Goal: Task Accomplishment & Management: Manage account settings

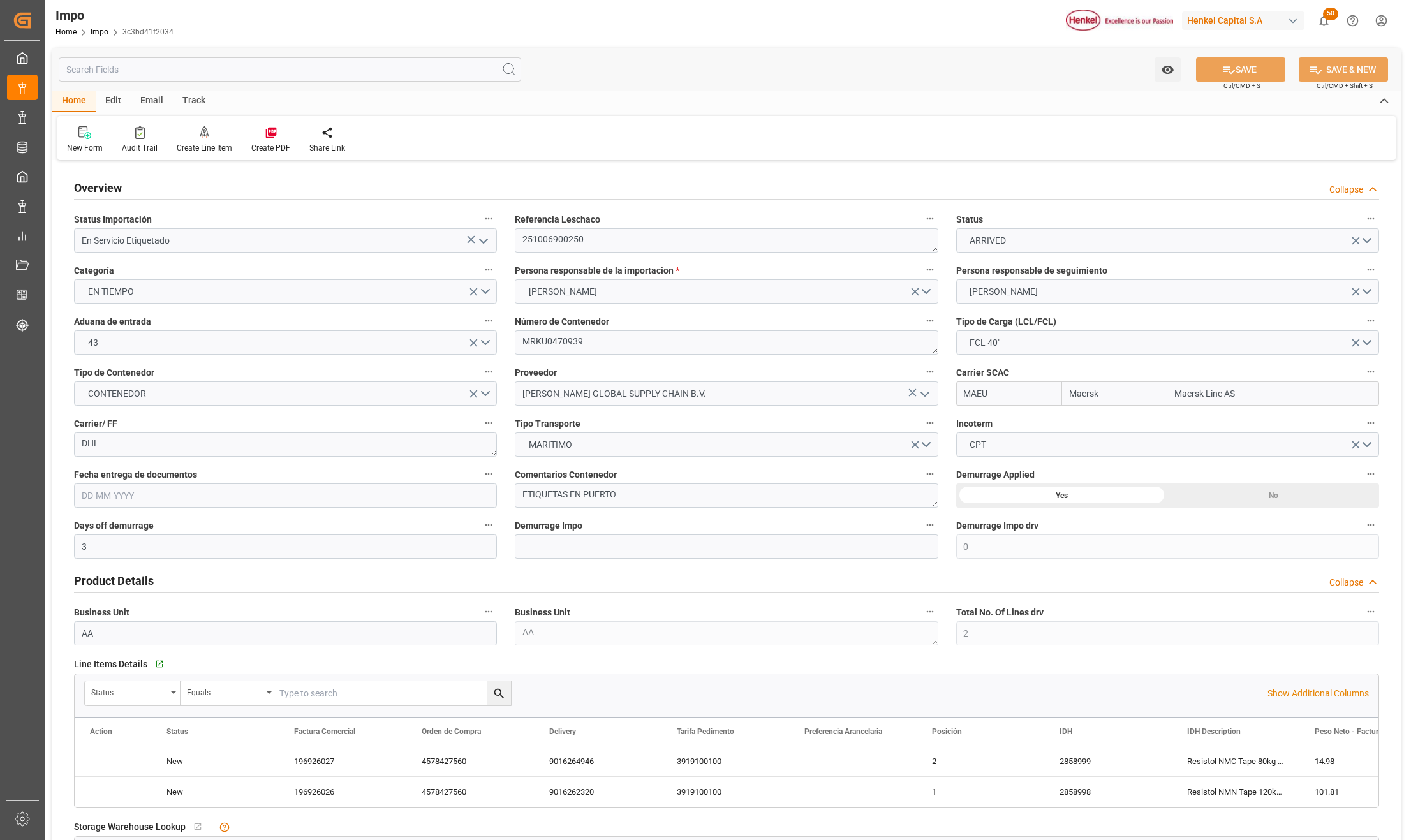
type input "Maersk"
type input "Maersk Line AS"
type input "3"
type input "0"
type input "2"
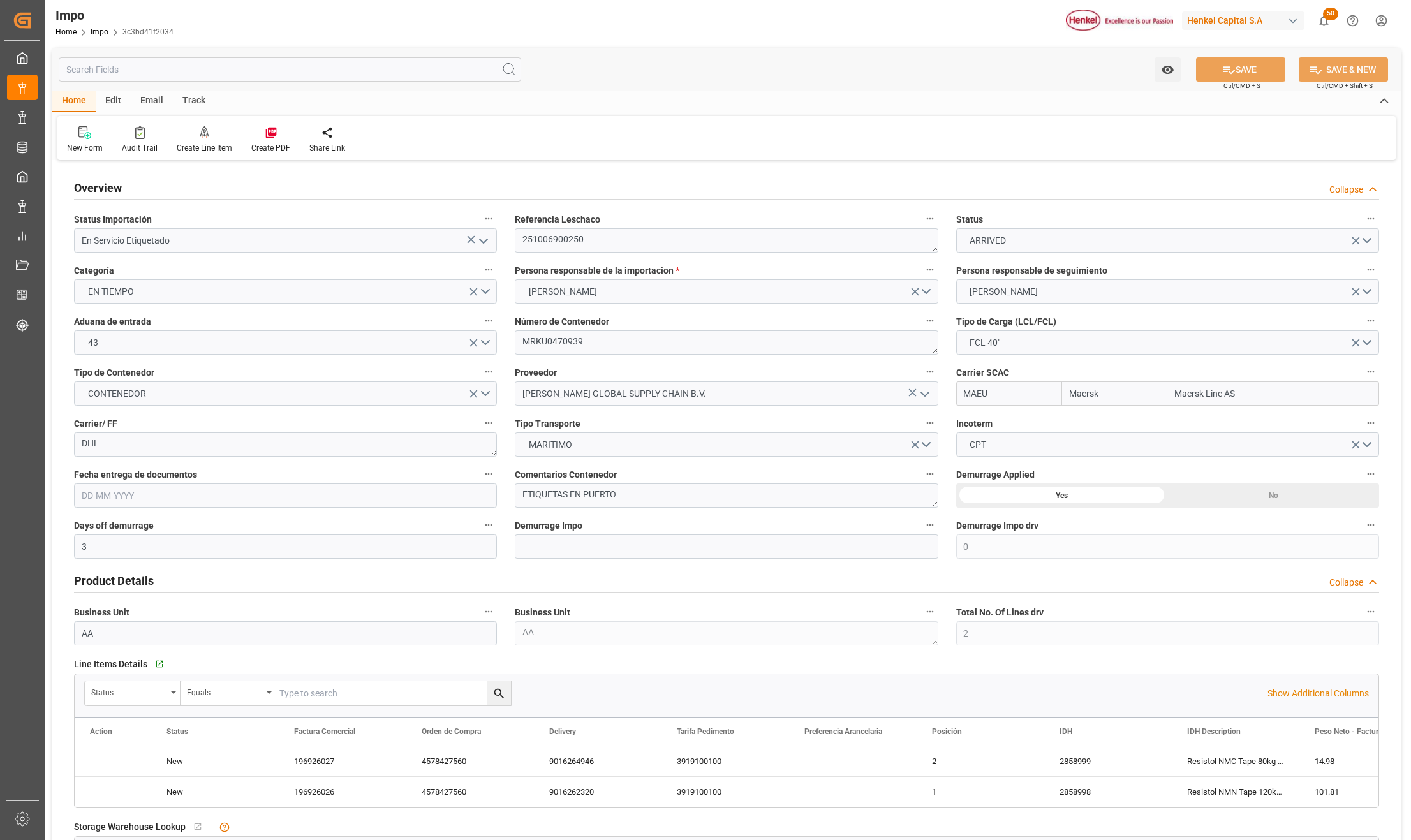
type input "50"
type input "17"
type input "12-09-2025"
click at [482, 234] on icon "open menu" at bounding box center [483, 241] width 15 height 15
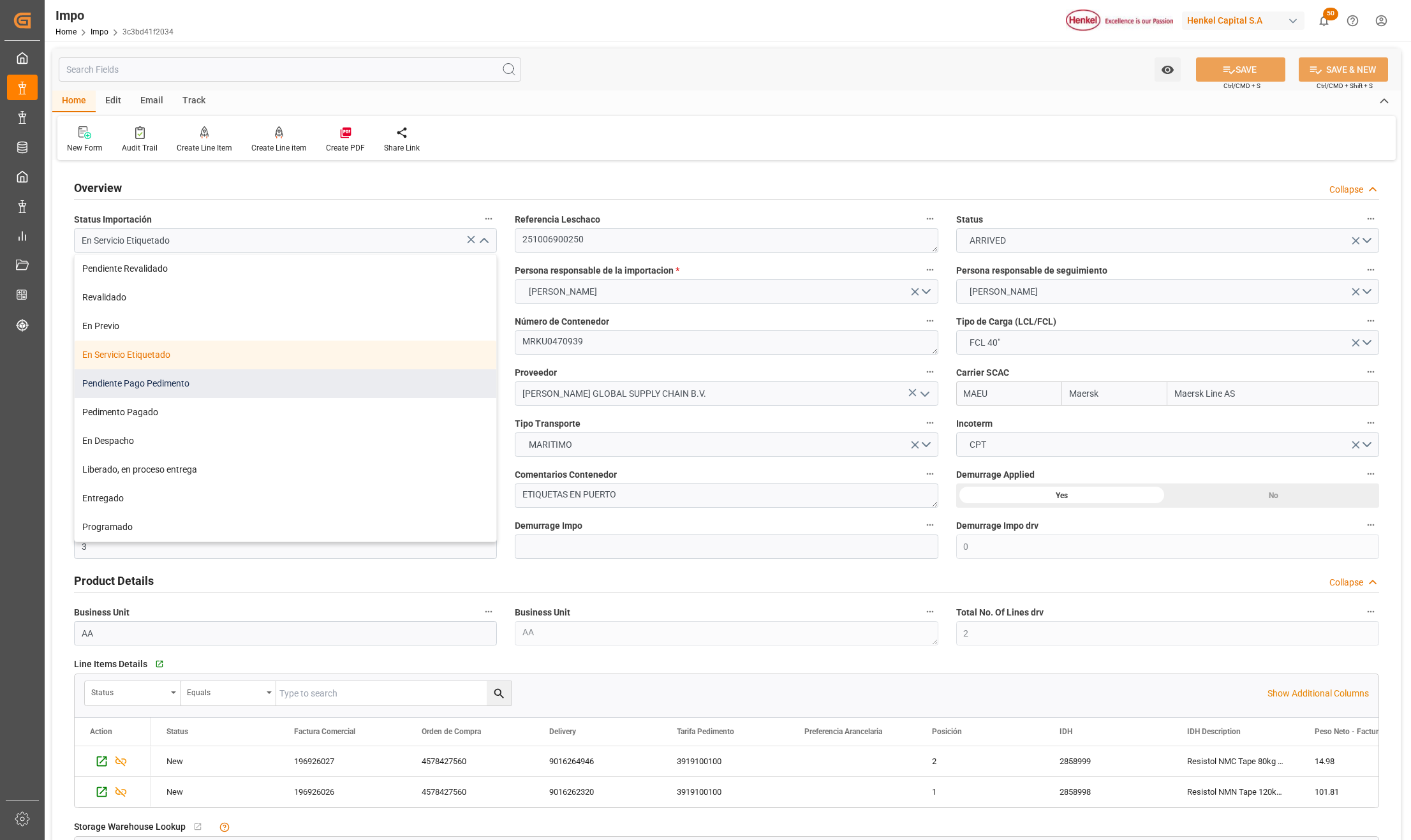
click at [211, 389] on div "Pendiente Pago Pedimento" at bounding box center [285, 384] width 422 height 29
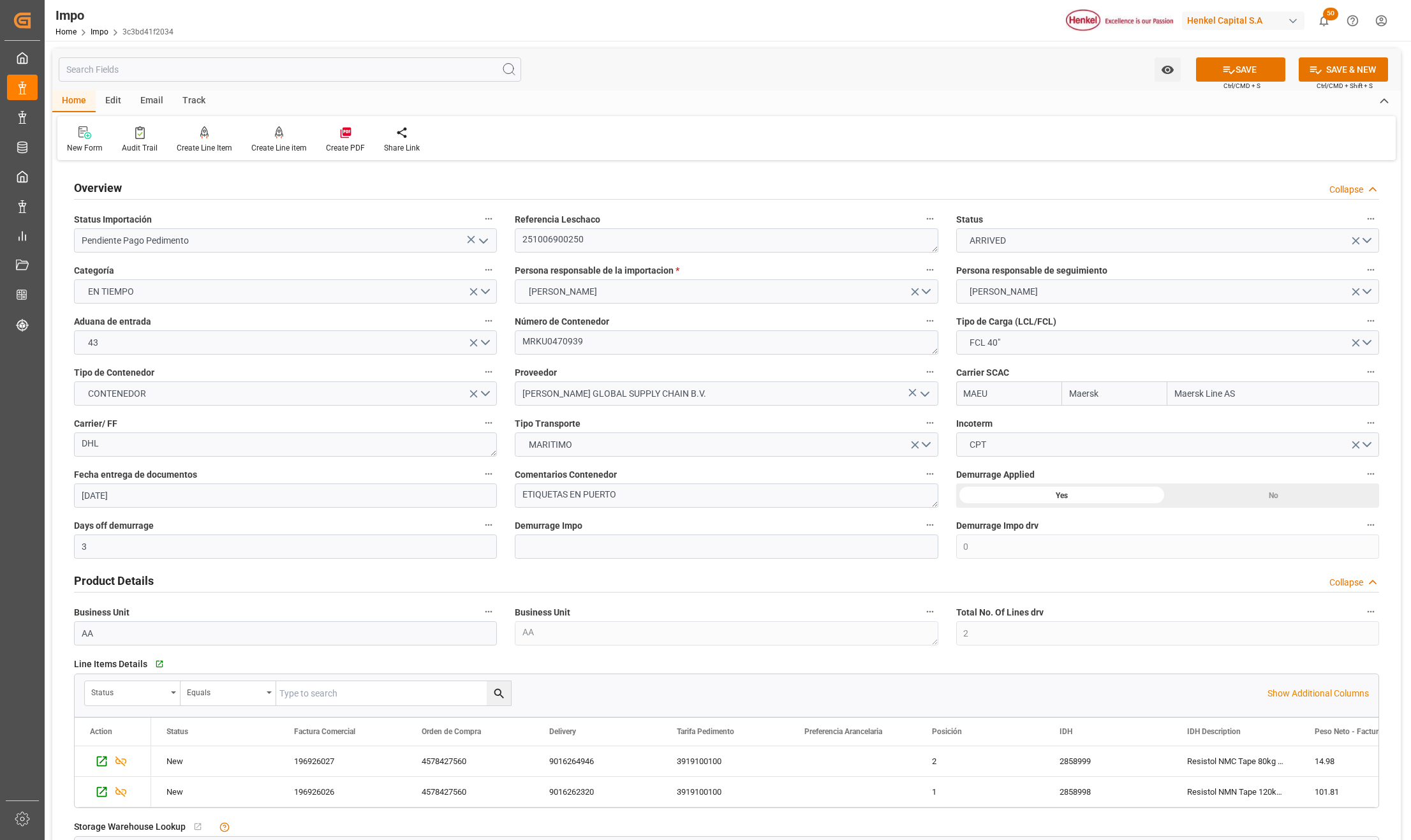
type input "Pendiente Pago Pedimento"
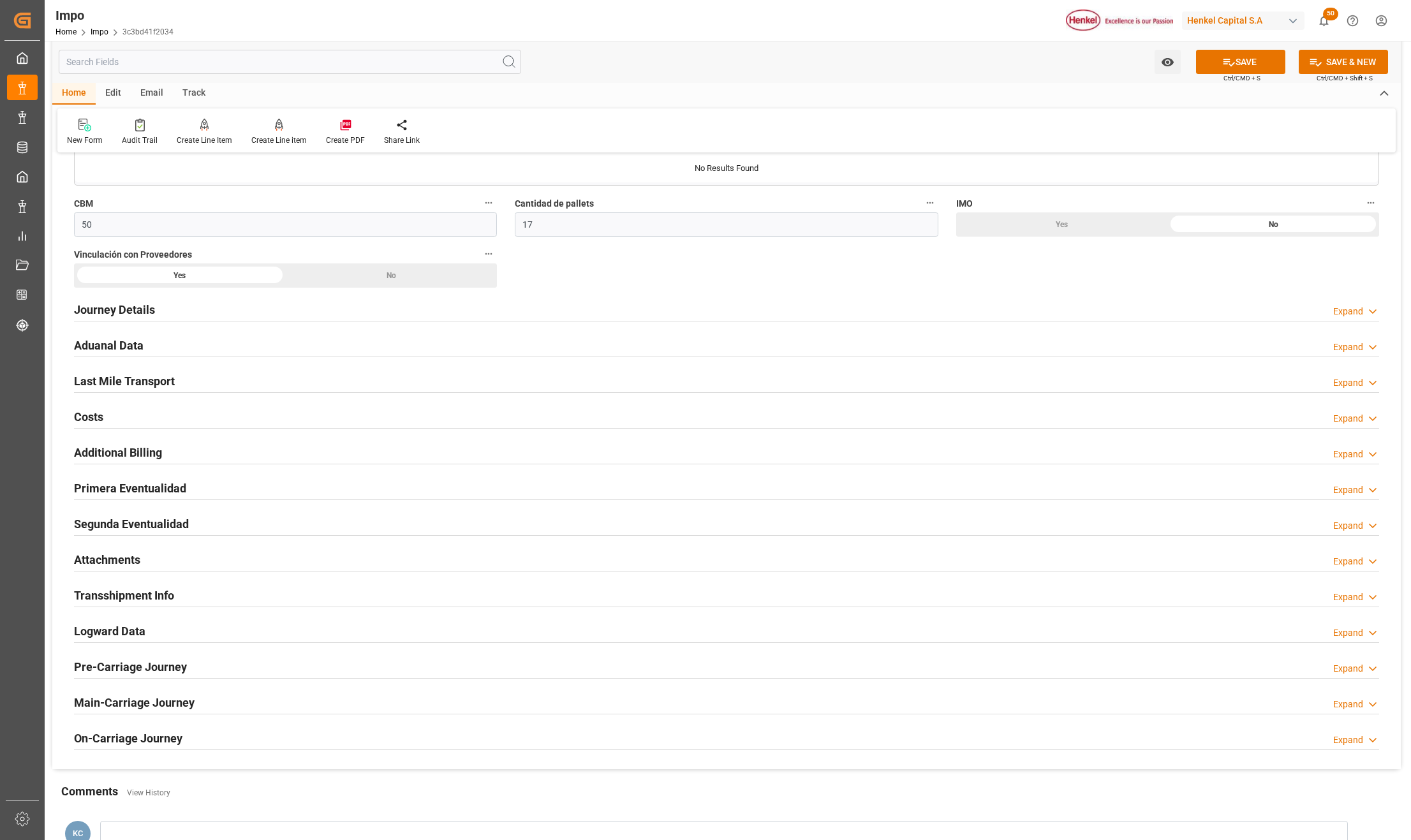
scroll to position [766, 0]
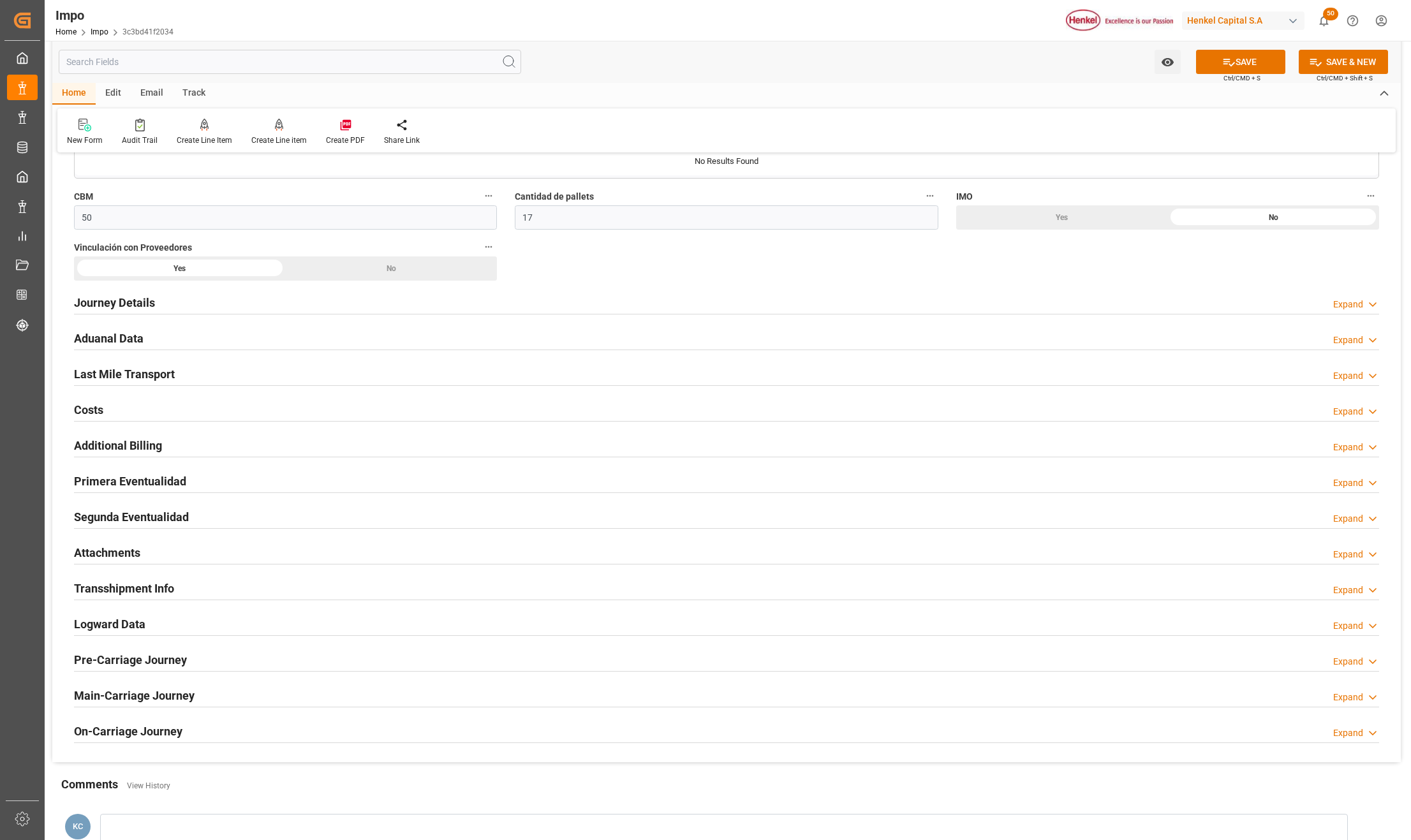
click at [86, 482] on h2 "Primera Eventualidad" at bounding box center [130, 480] width 113 height 17
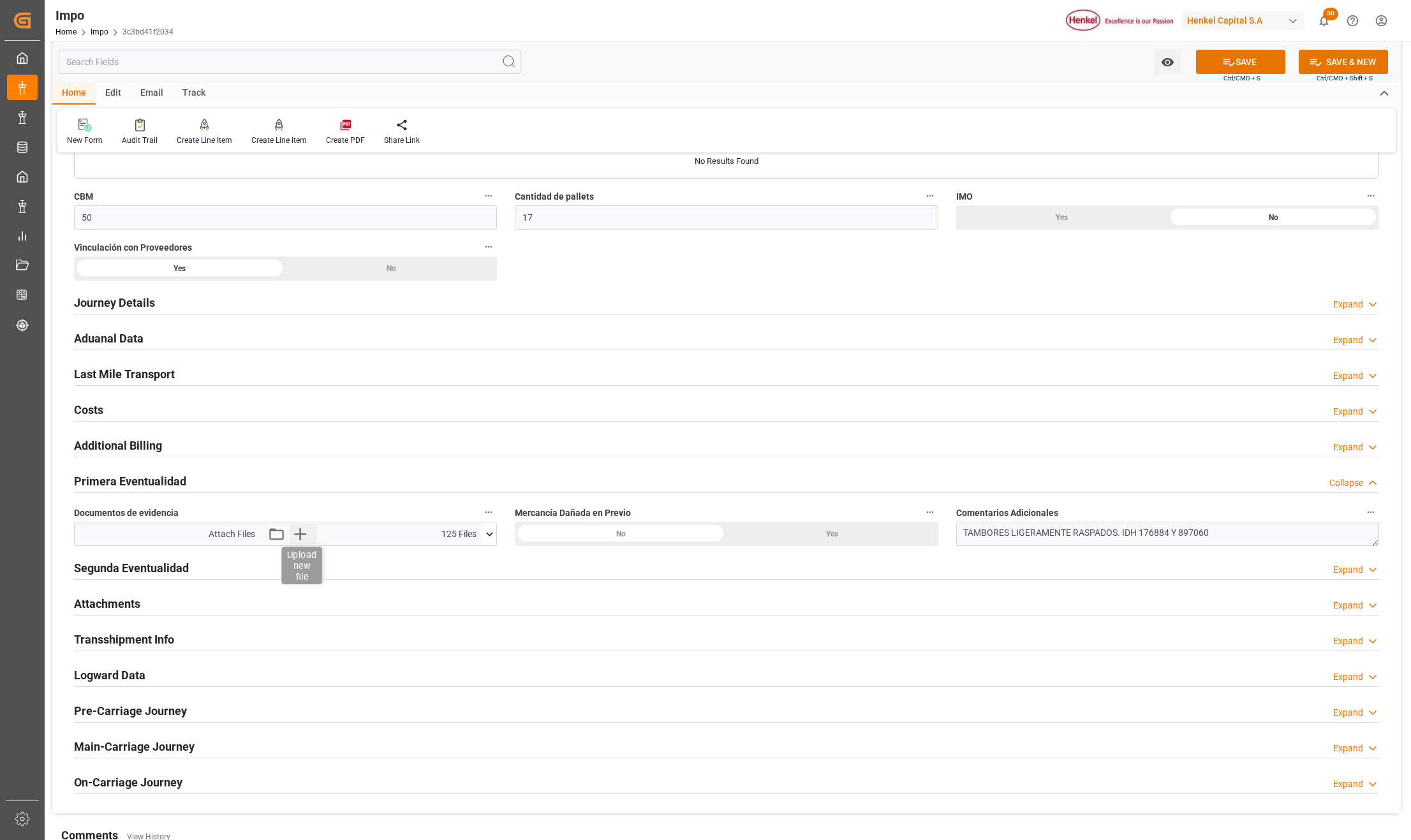
click at [300, 530] on icon "button" at bounding box center [300, 533] width 20 height 20
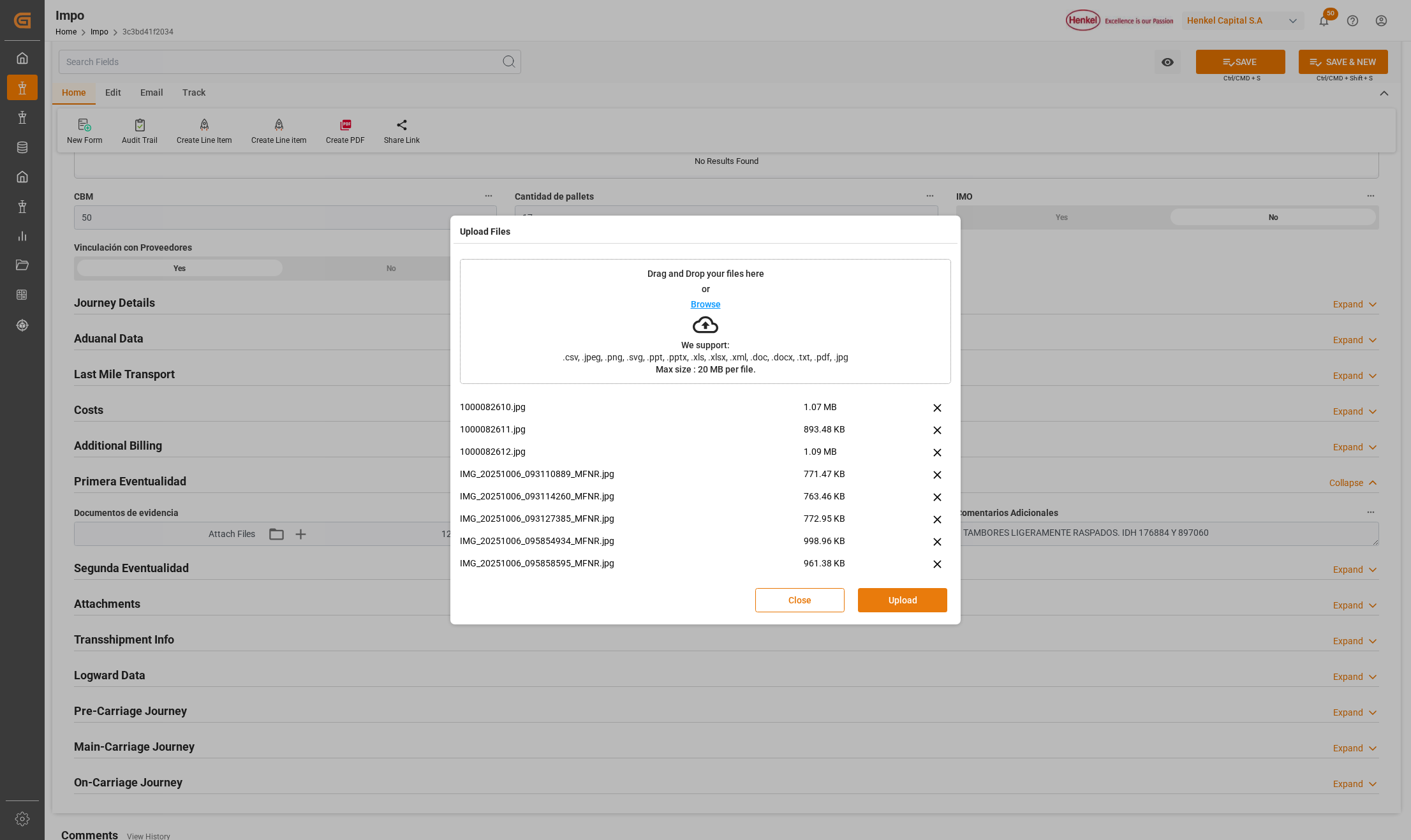
click at [905, 595] on button "Upload" at bounding box center [902, 599] width 89 height 25
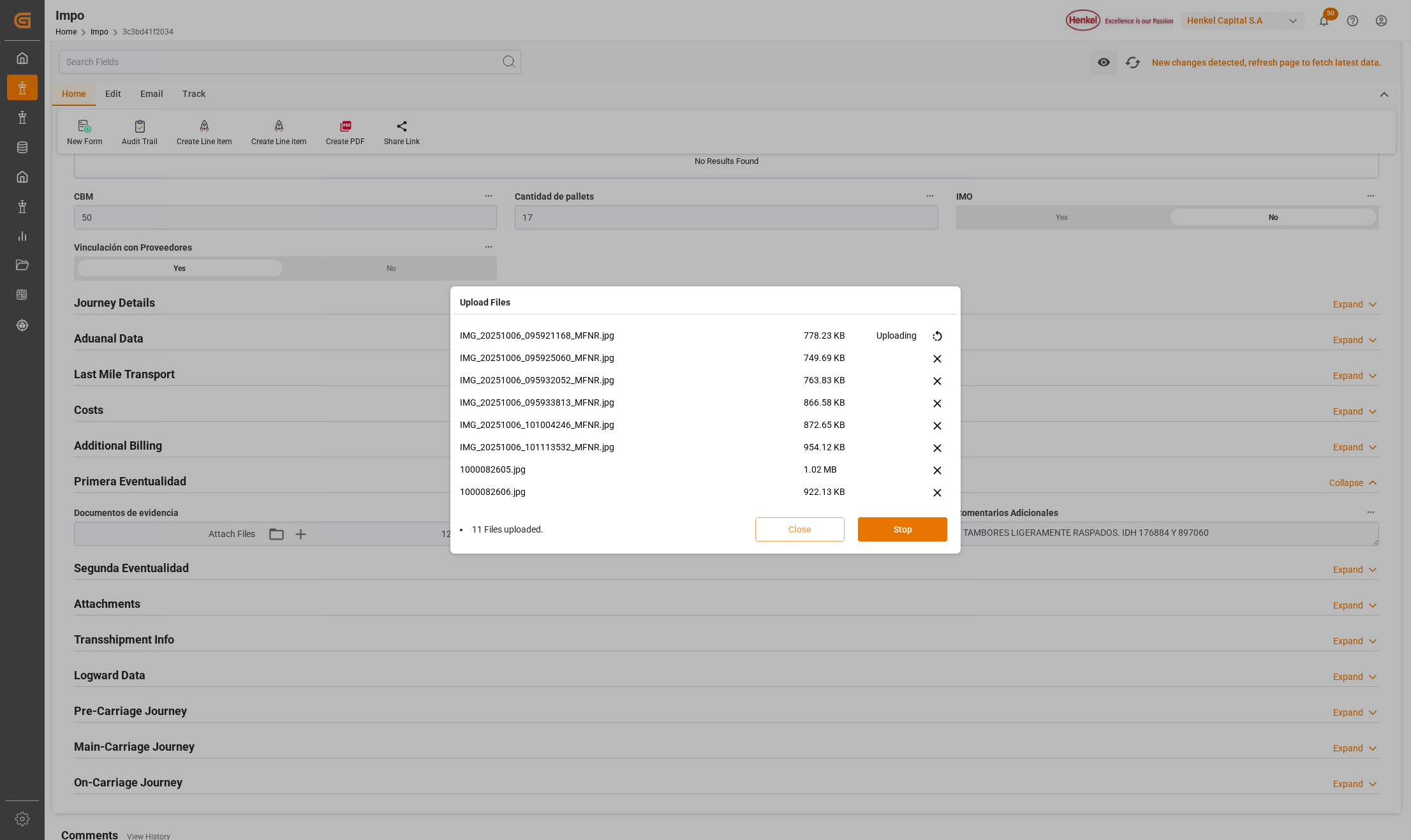
scroll to position [321, 0]
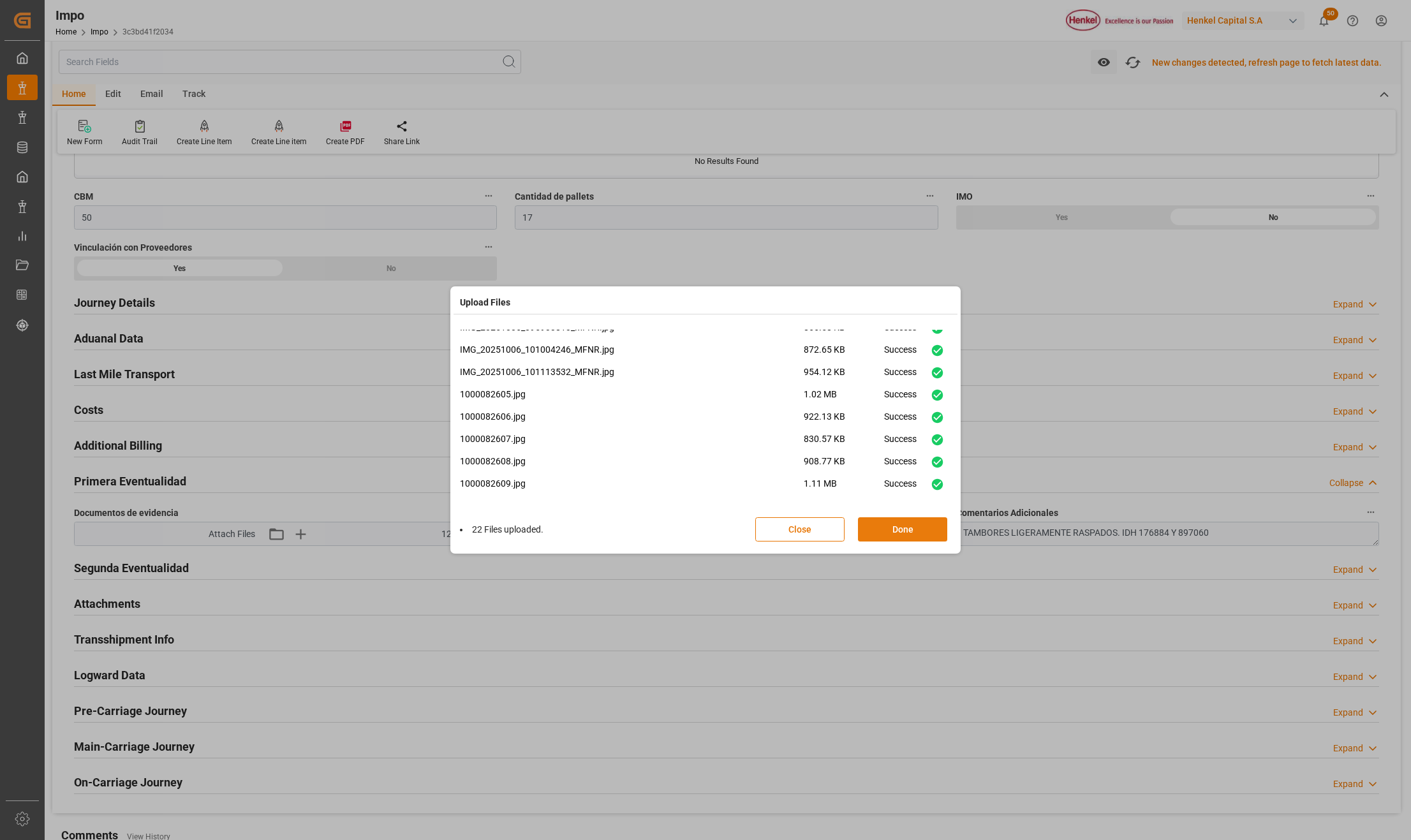
click at [886, 530] on button "Done" at bounding box center [902, 529] width 89 height 25
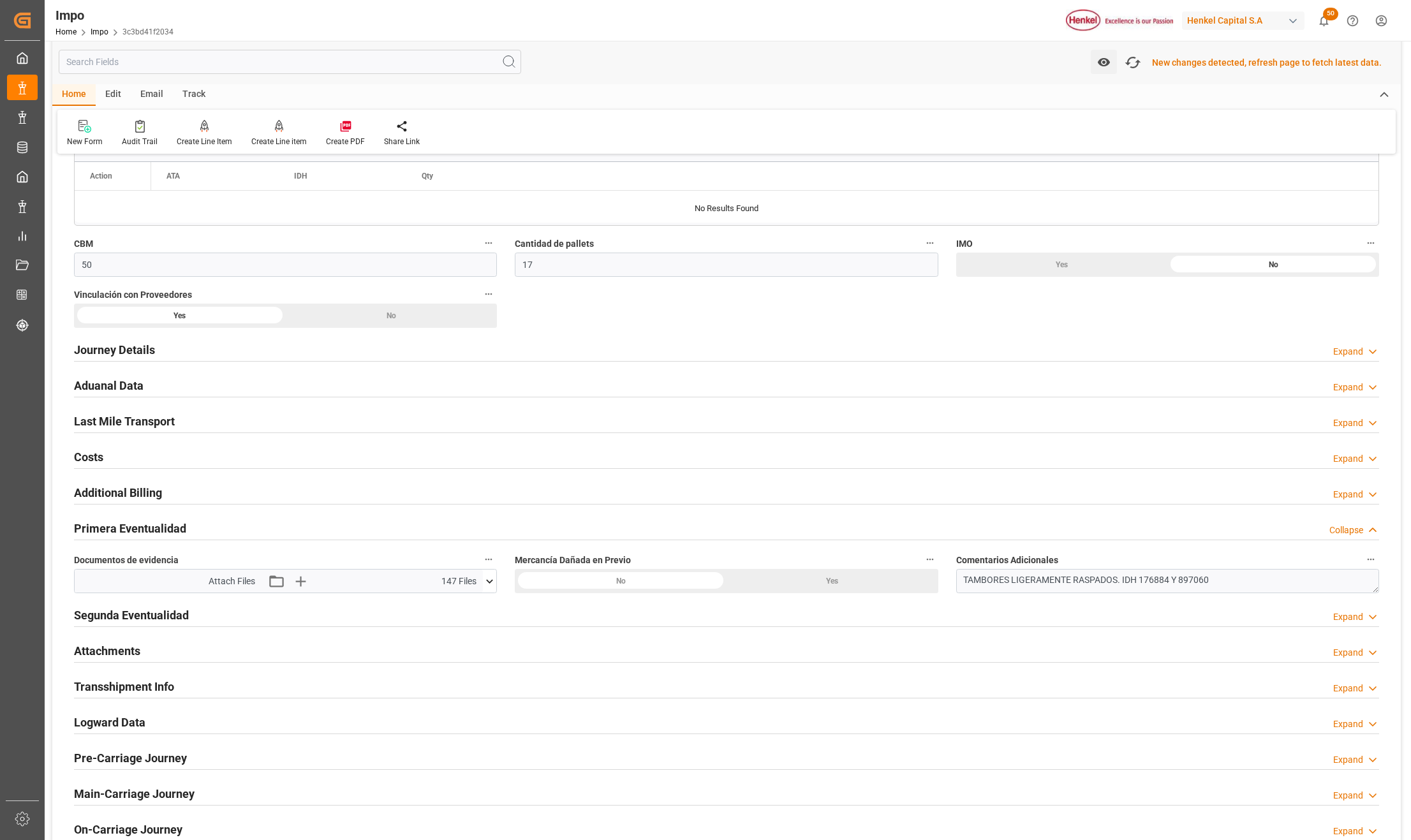
scroll to position [682, 0]
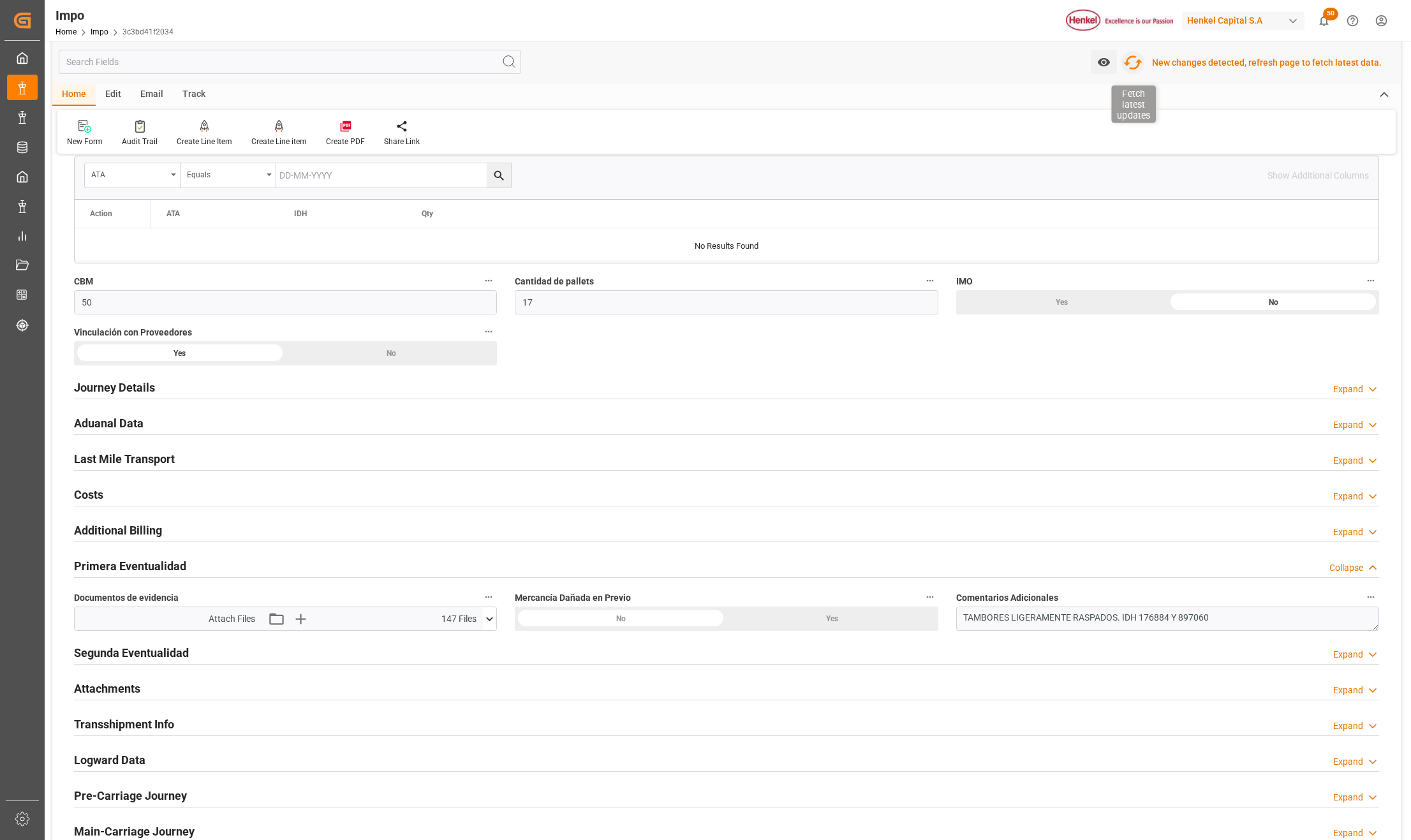
click at [1138, 64] on icon "button" at bounding box center [1133, 63] width 20 height 20
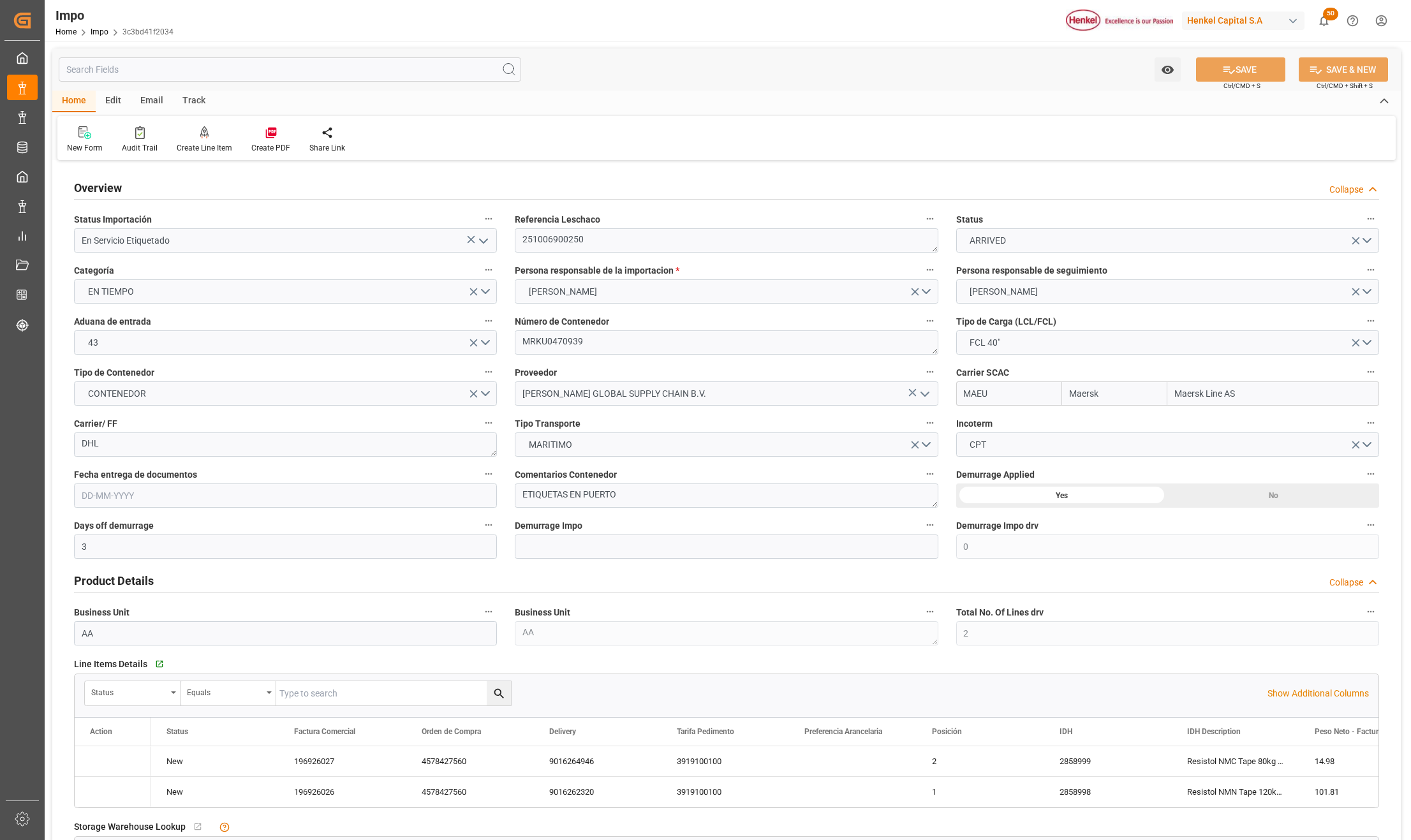
type input "Maersk"
type input "Maersk Line AS"
type input "3"
type input "0"
type input "2"
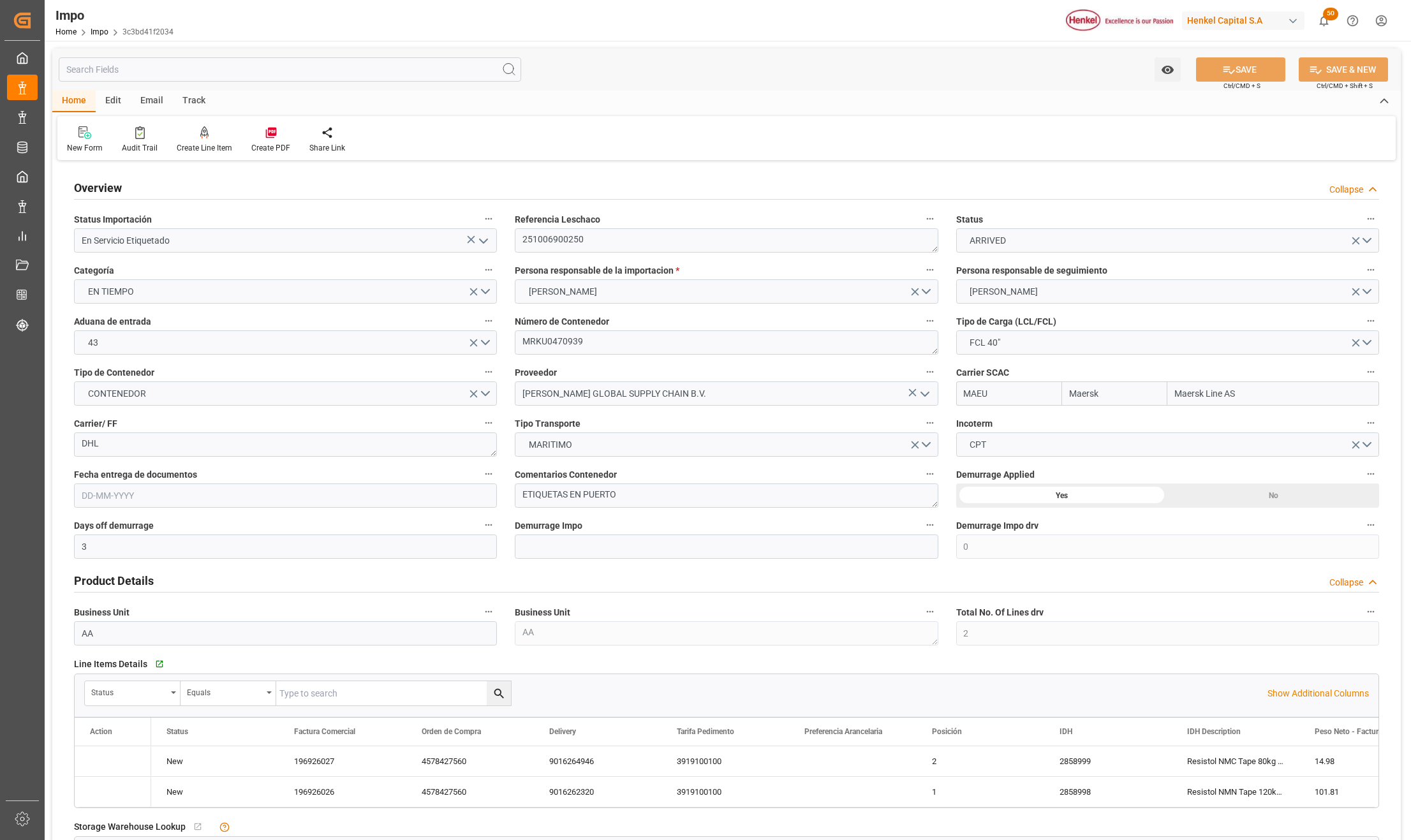
type input "50"
type input "17"
type input "12-09-2025"
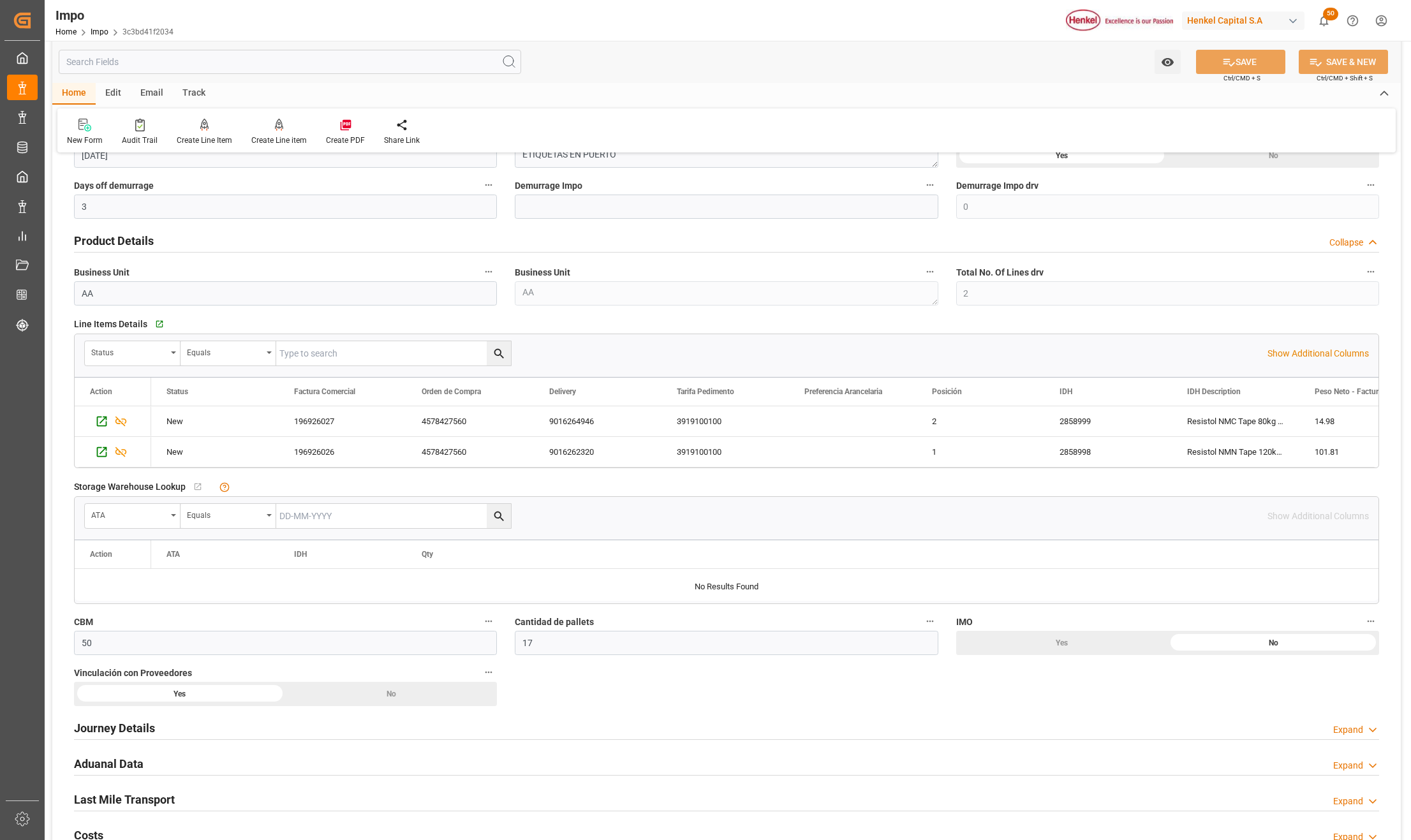
scroll to position [595, 0]
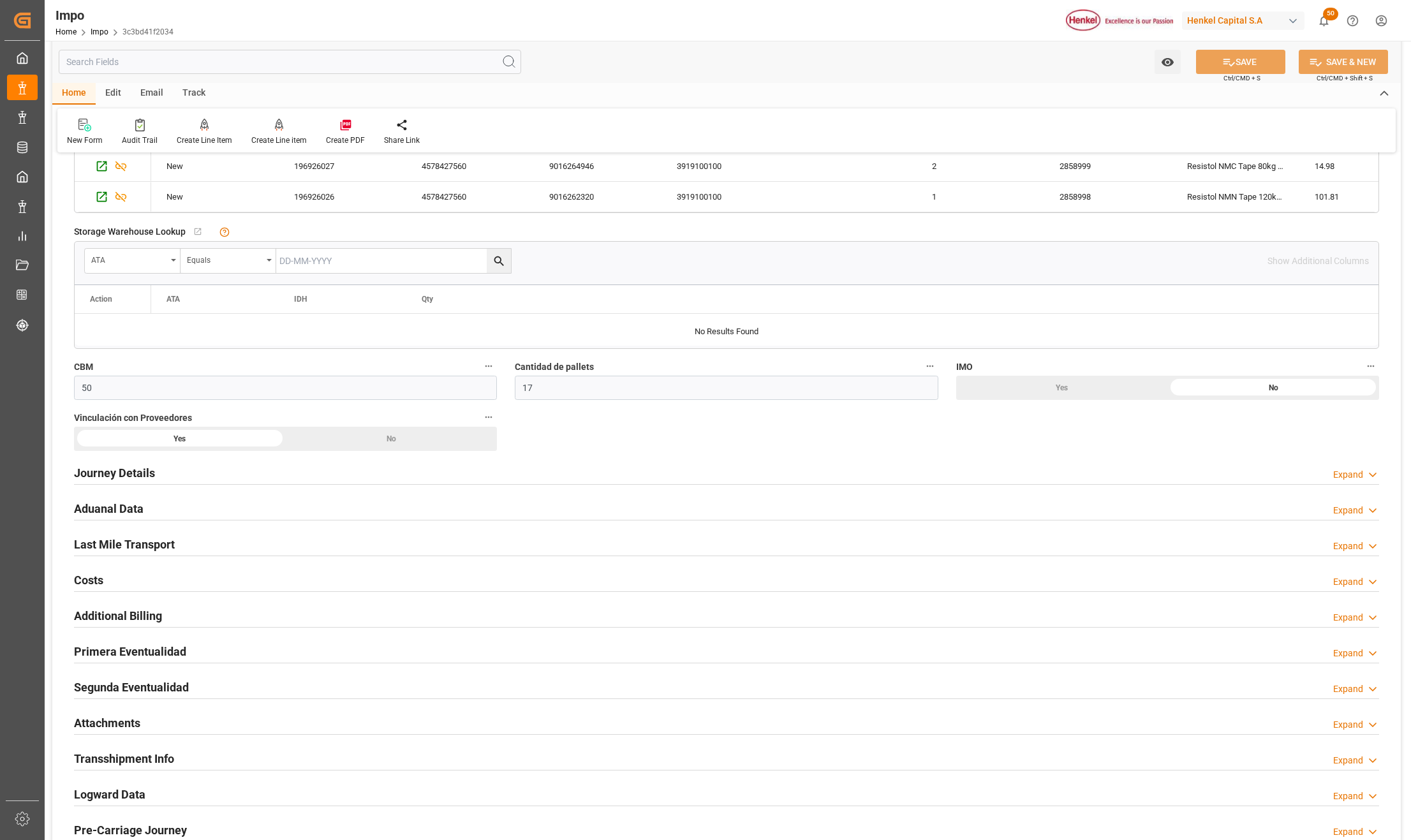
click at [107, 650] on h2 "Primera Eventualidad" at bounding box center [130, 651] width 113 height 17
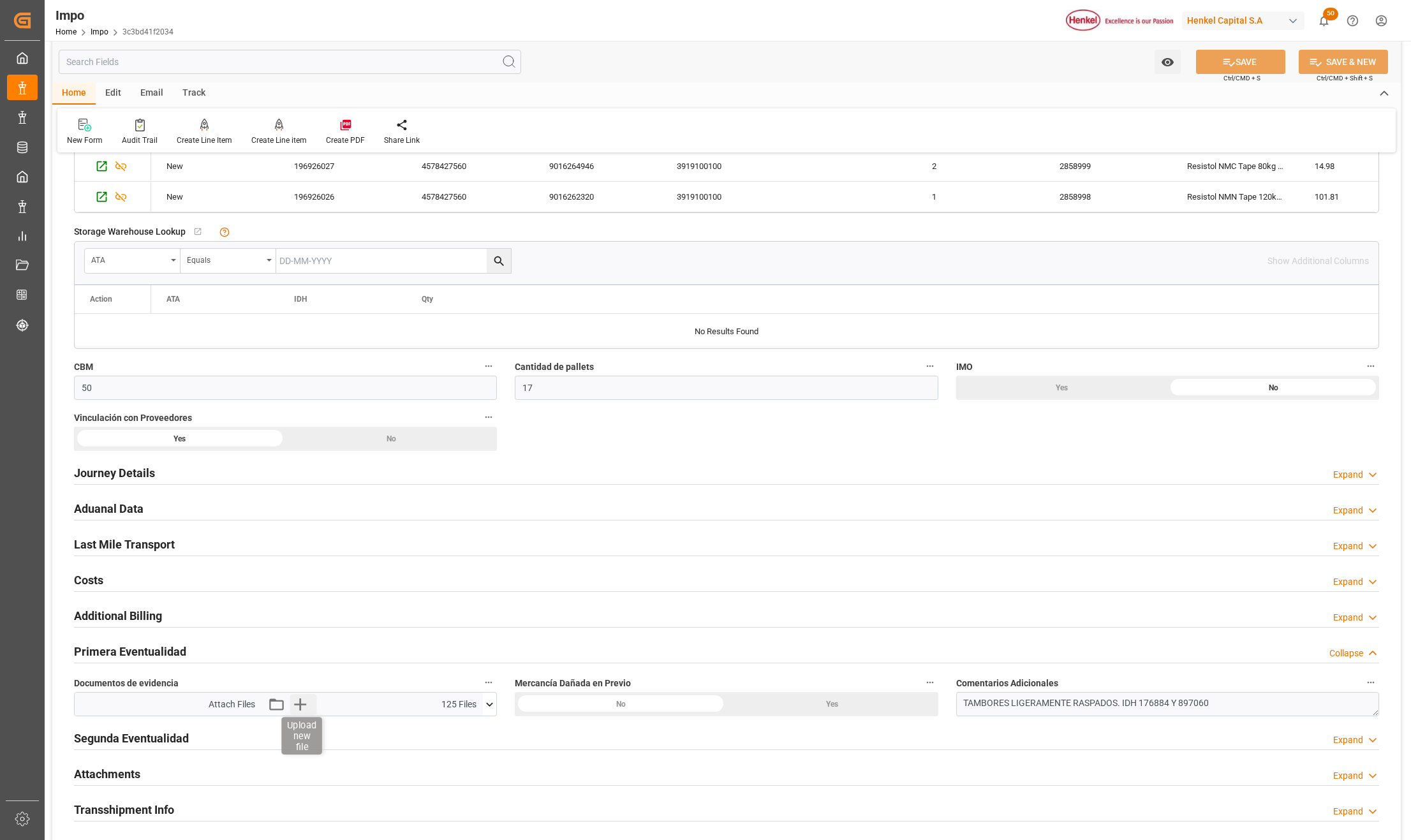
click at [296, 707] on icon "button" at bounding box center [300, 704] width 12 height 12
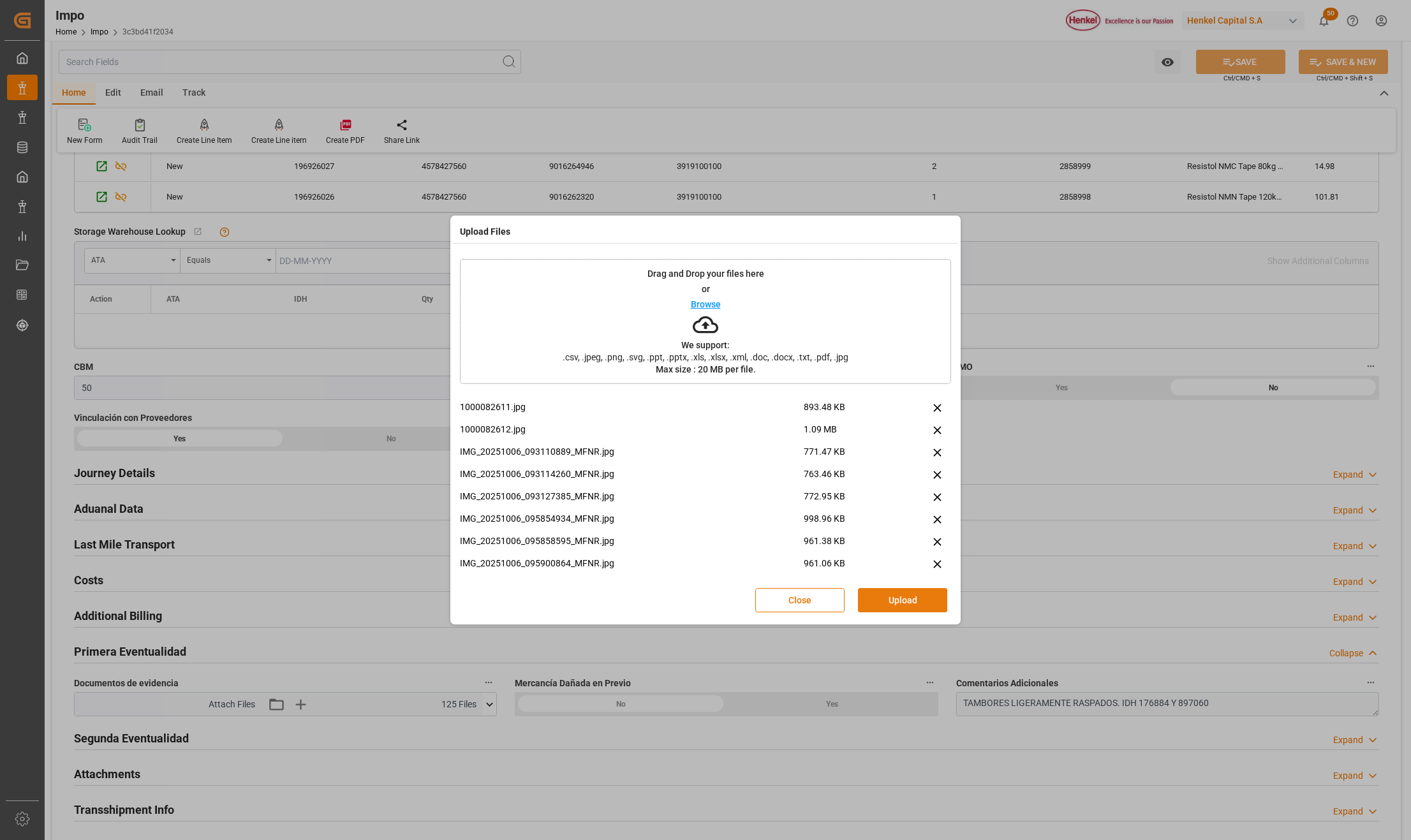
click at [899, 598] on button "Upload" at bounding box center [902, 599] width 89 height 25
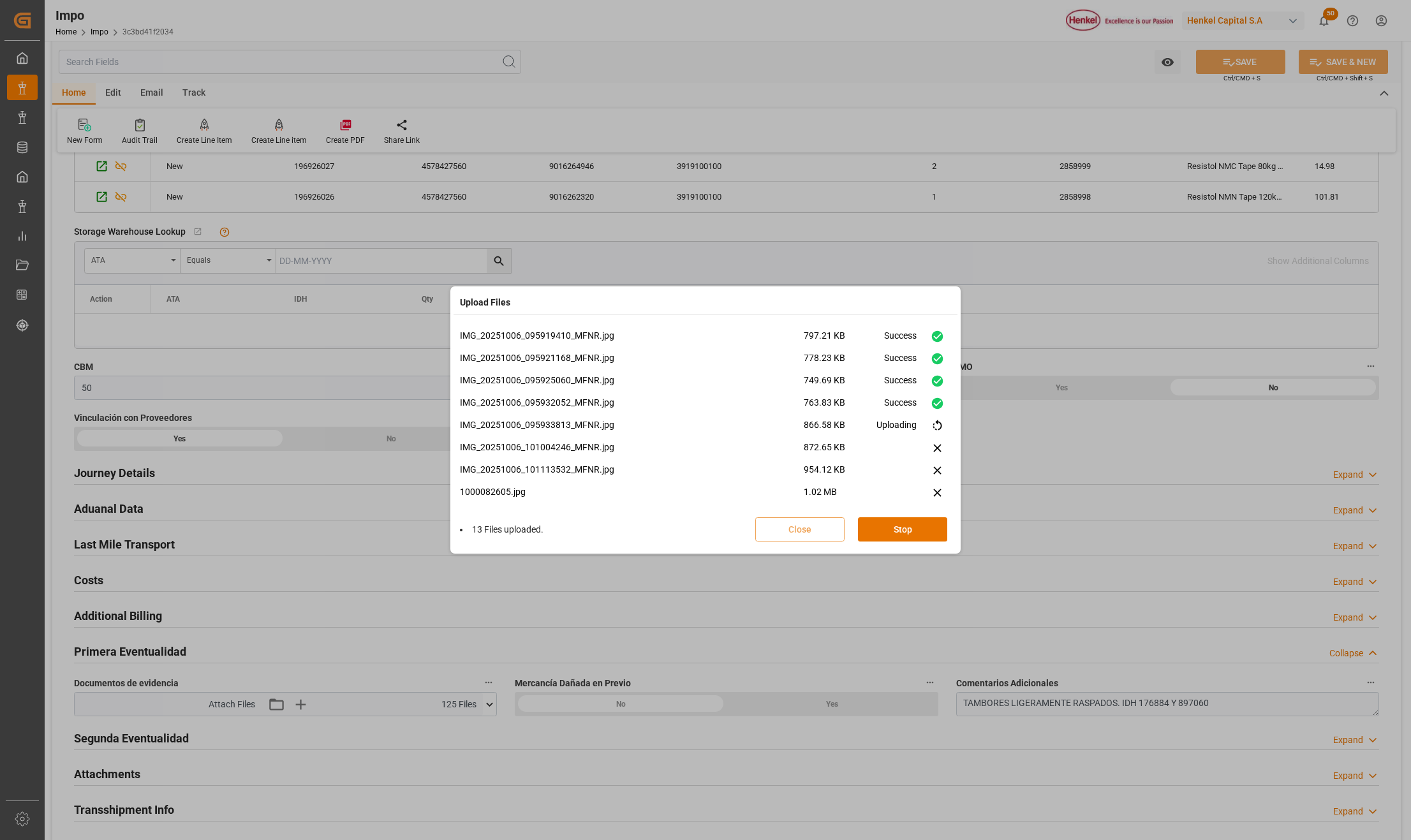
scroll to position [321, 0]
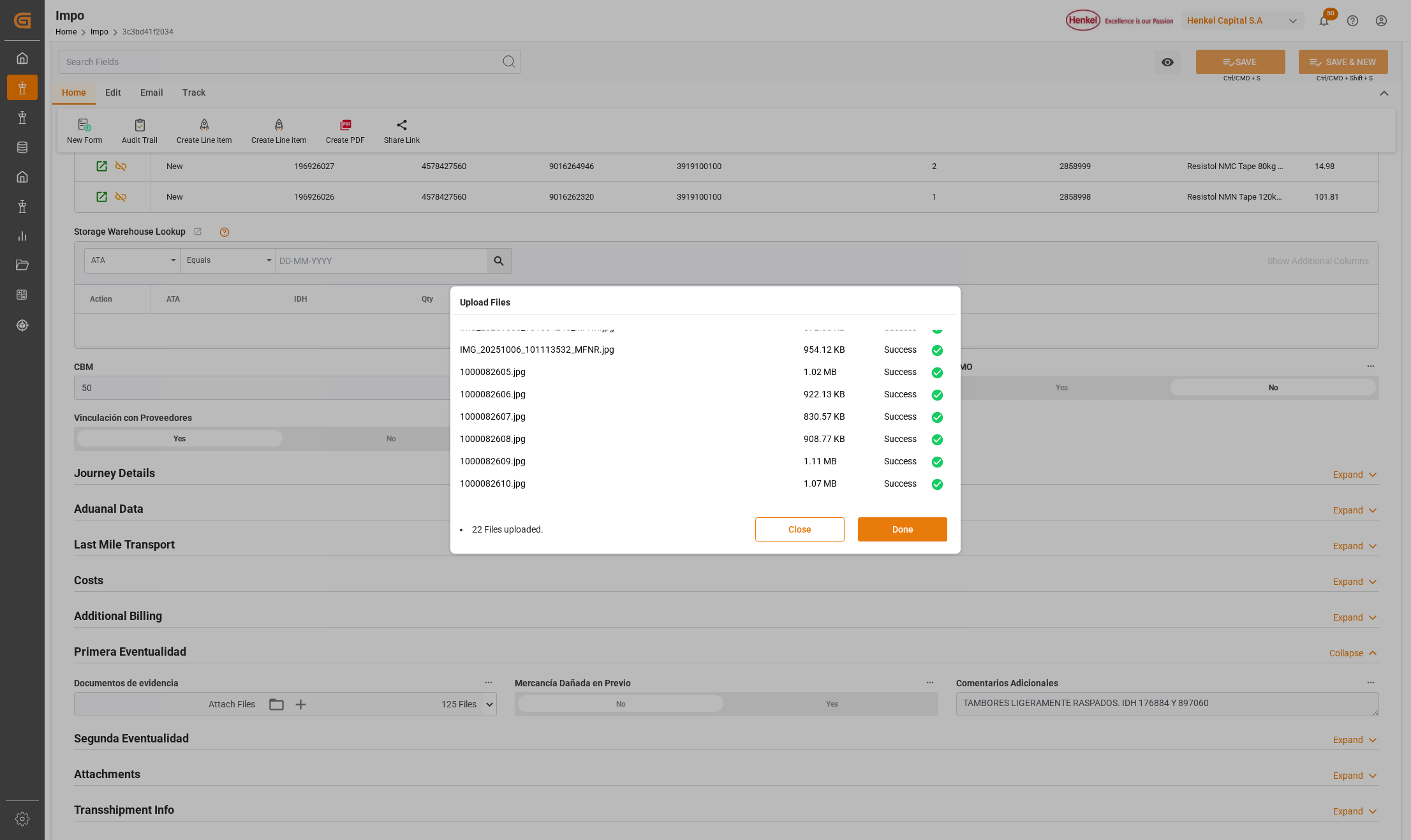
click at [916, 529] on button "Done" at bounding box center [902, 529] width 89 height 25
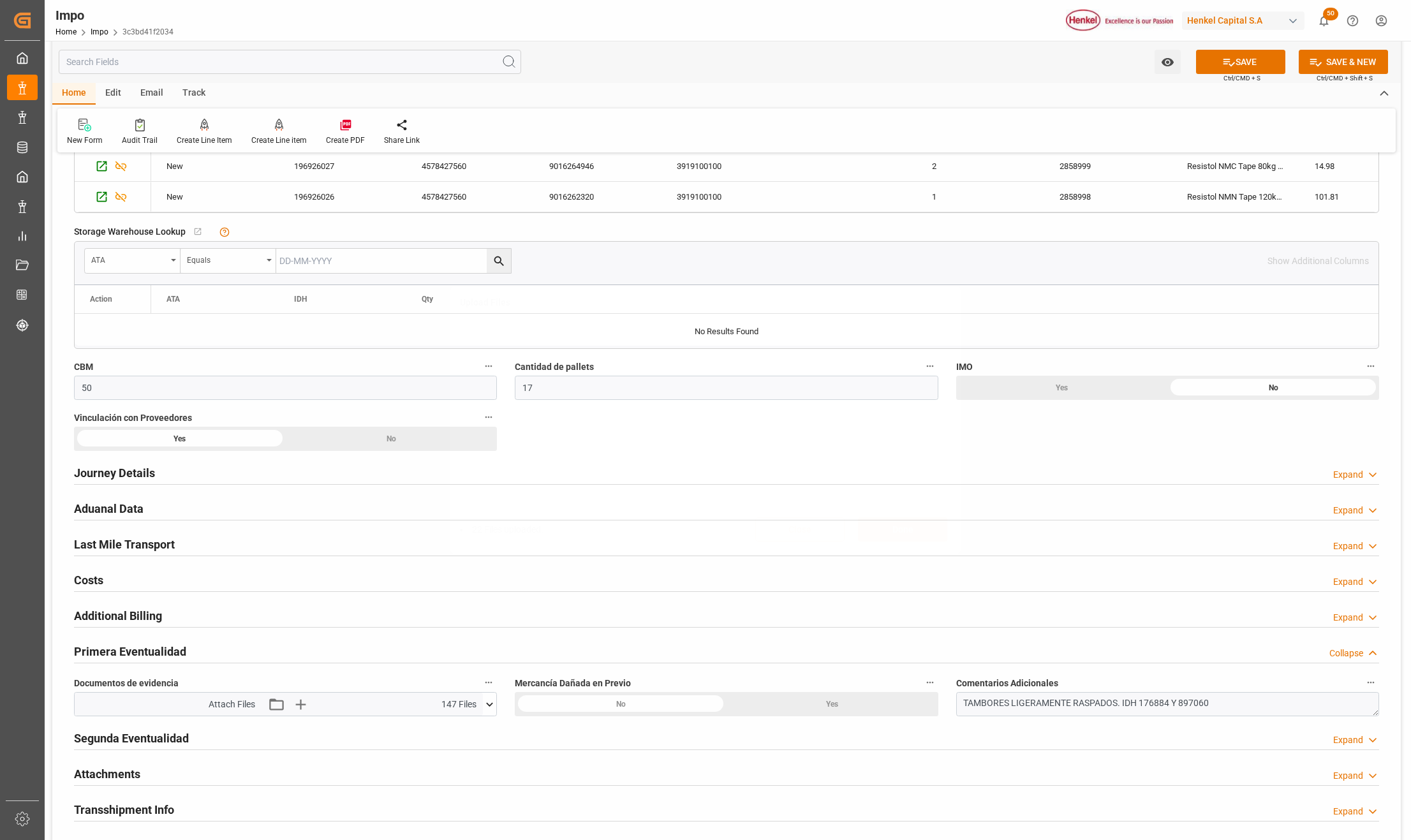
scroll to position [0, 0]
click at [1244, 59] on div "Upload Files 22 Files uploaded. Close Done" at bounding box center [705, 420] width 1411 height 840
click at [1266, 62] on button "SAVE" at bounding box center [1240, 62] width 89 height 25
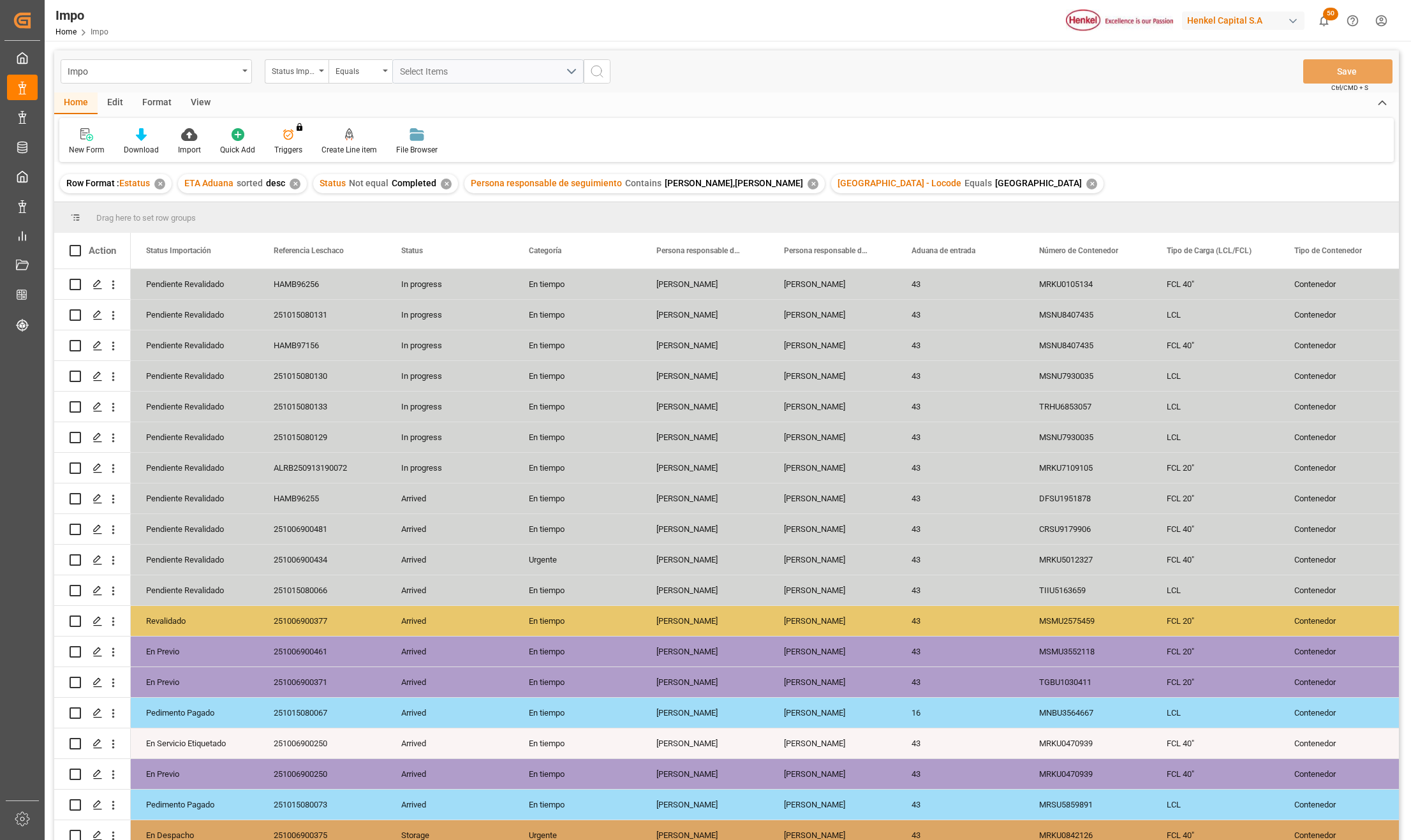
click at [202, 97] on div "View" at bounding box center [200, 104] width 39 height 22
click at [162, 133] on div at bounding box center [144, 133] width 64 height 14
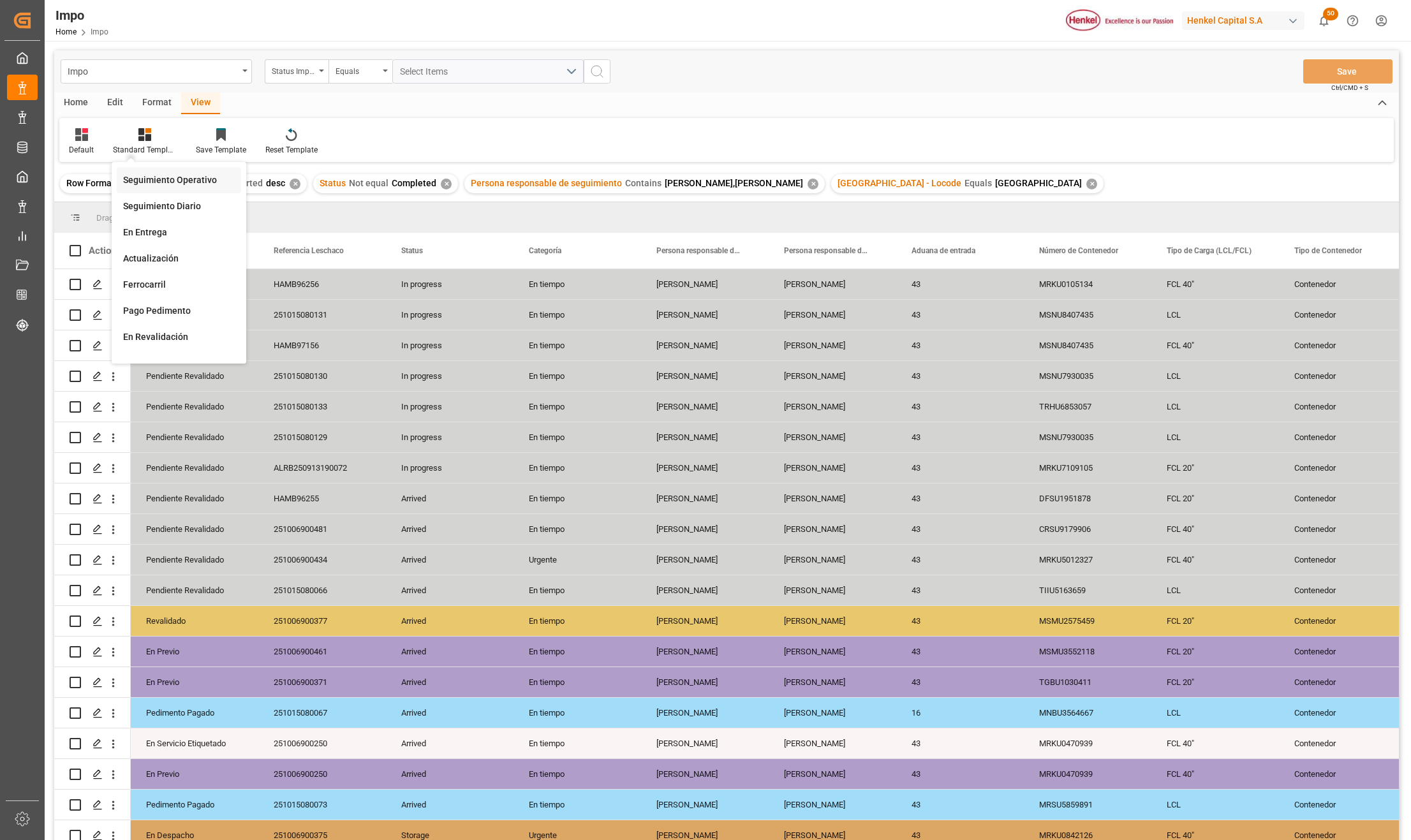
click at [156, 179] on div "Seguimiento Operativo" at bounding box center [179, 180] width 112 height 14
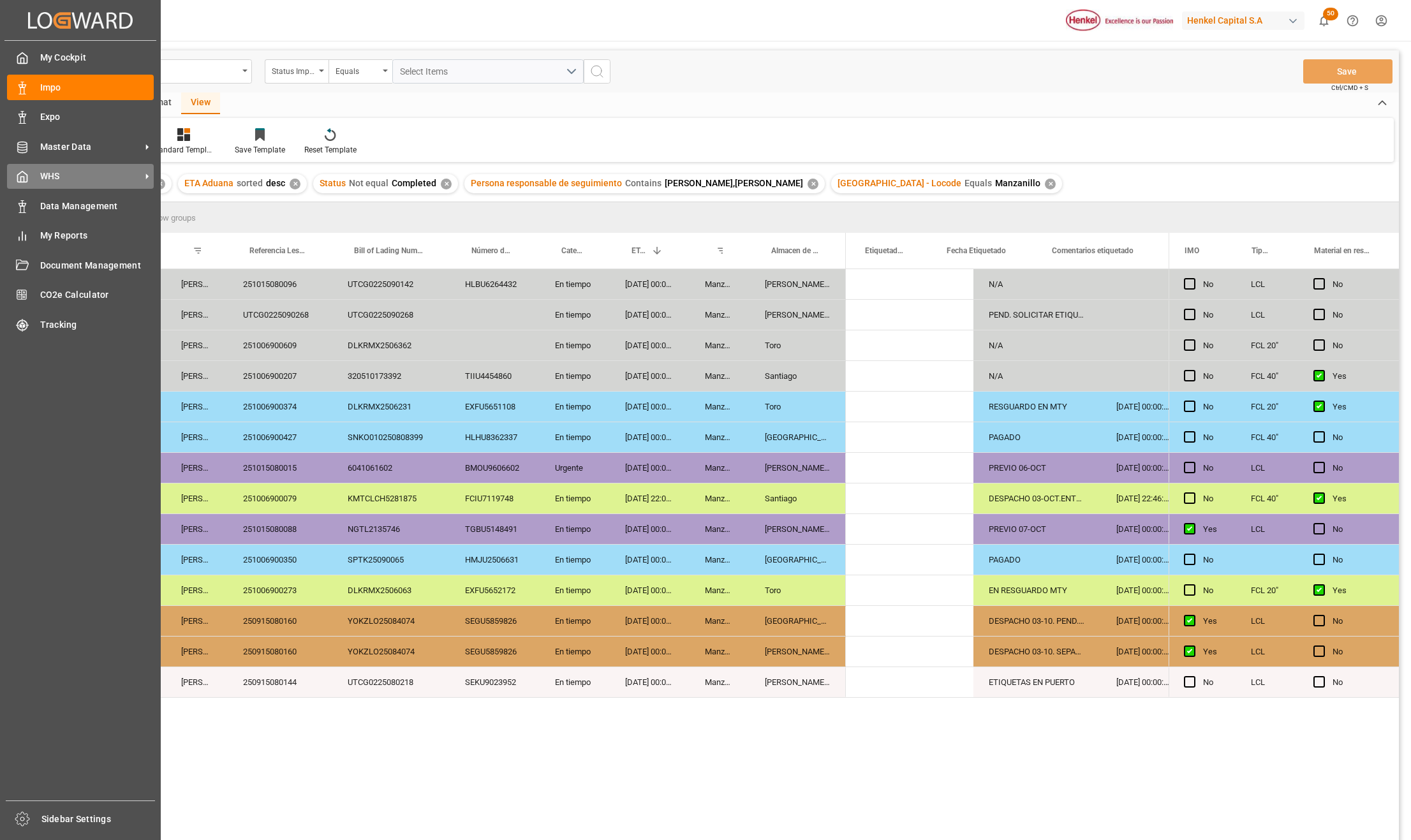
scroll to position [0, 335]
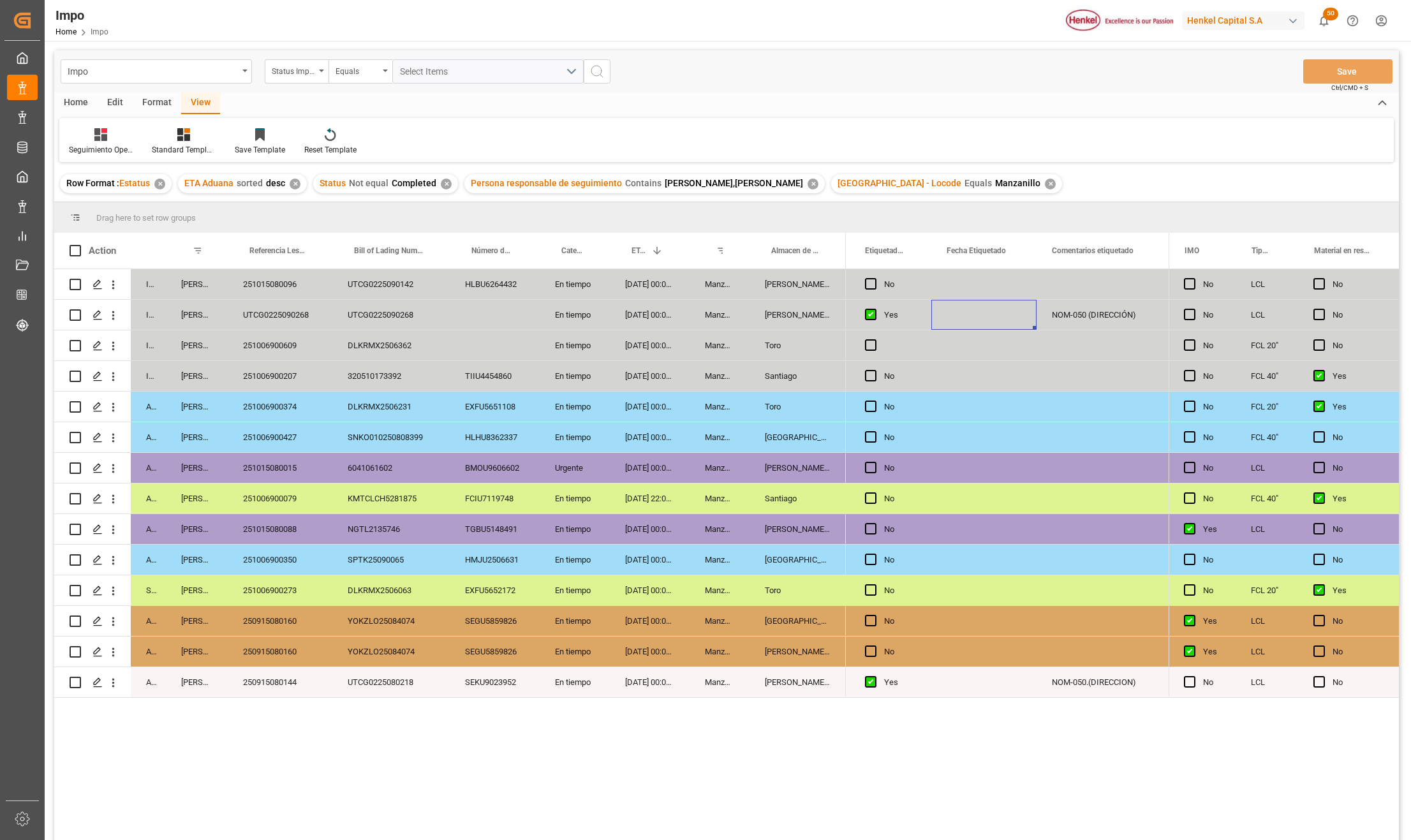
click at [793, 371] on div "Santiago" at bounding box center [798, 375] width 96 height 30
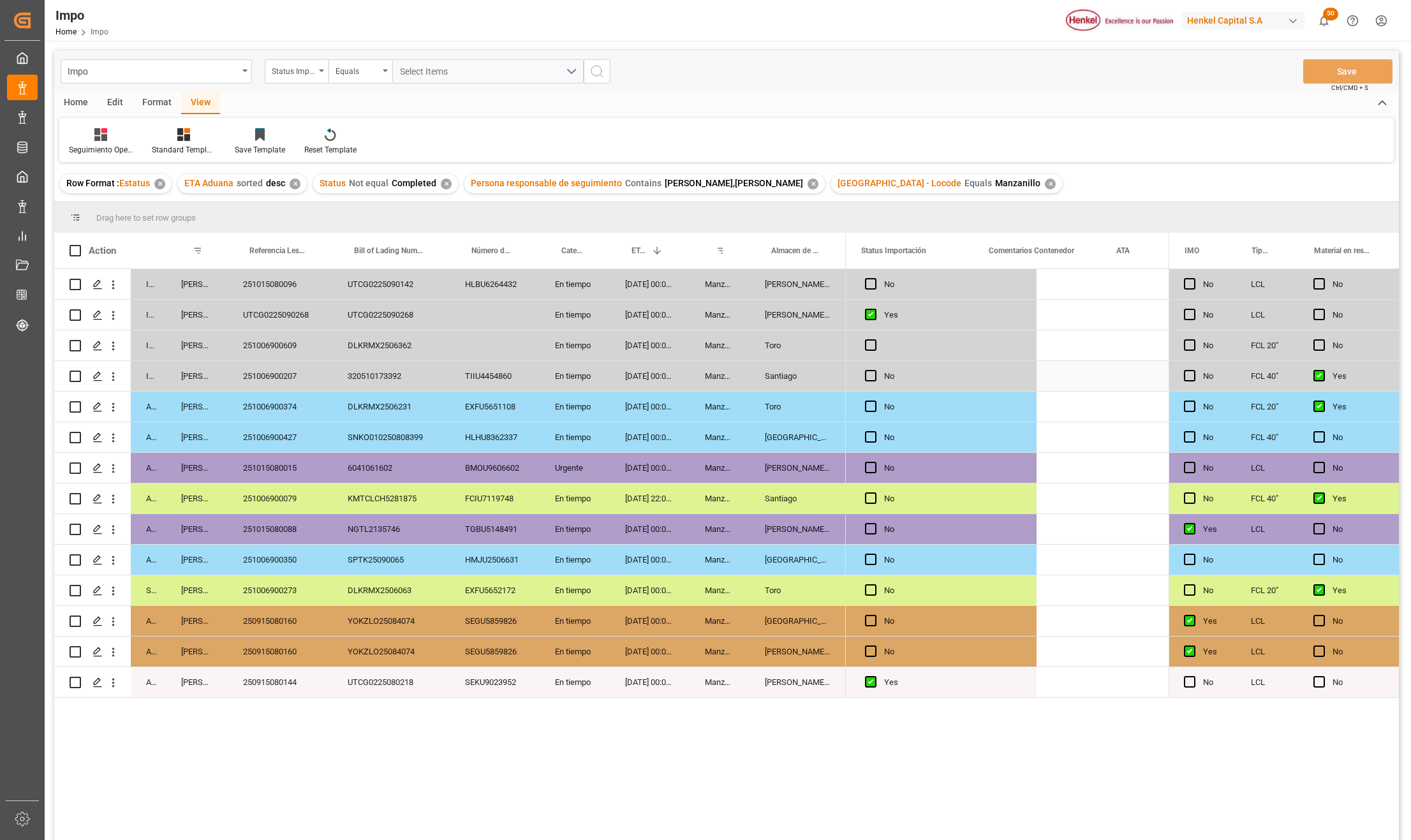
scroll to position [0, 0]
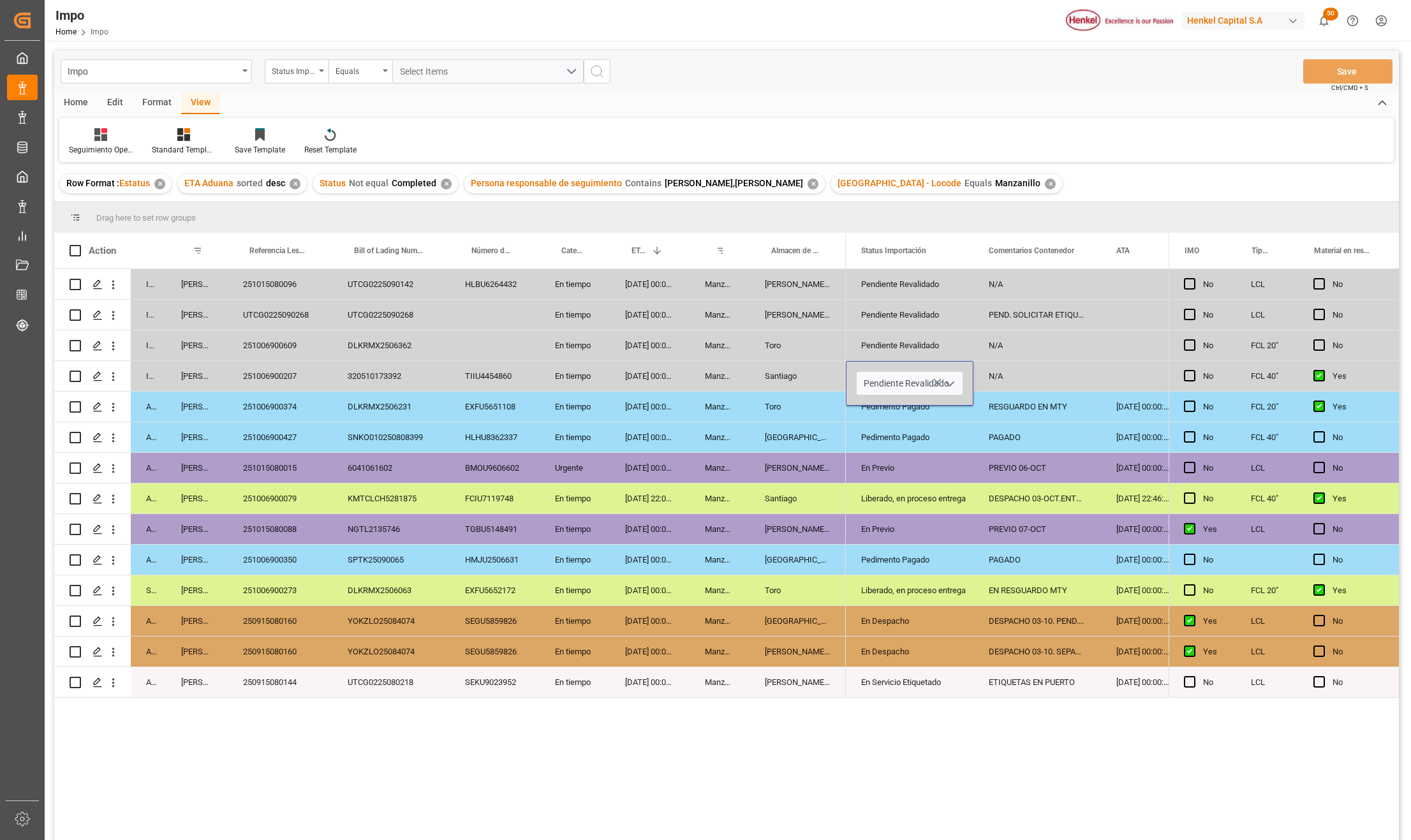
click at [950, 380] on icon "open menu" at bounding box center [949, 383] width 15 height 15
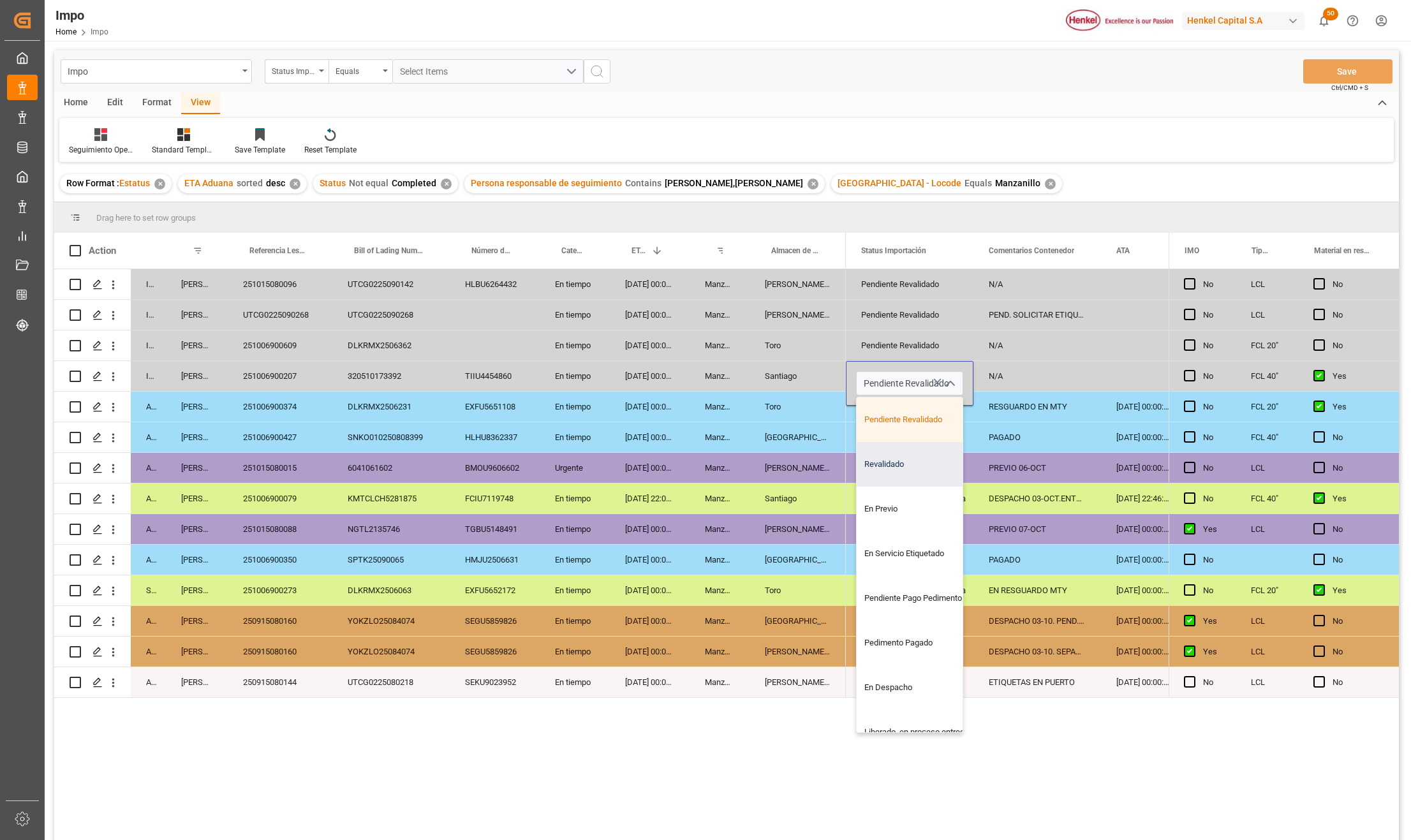
click at [917, 457] on div "Revalidado" at bounding box center [917, 464] width 120 height 44
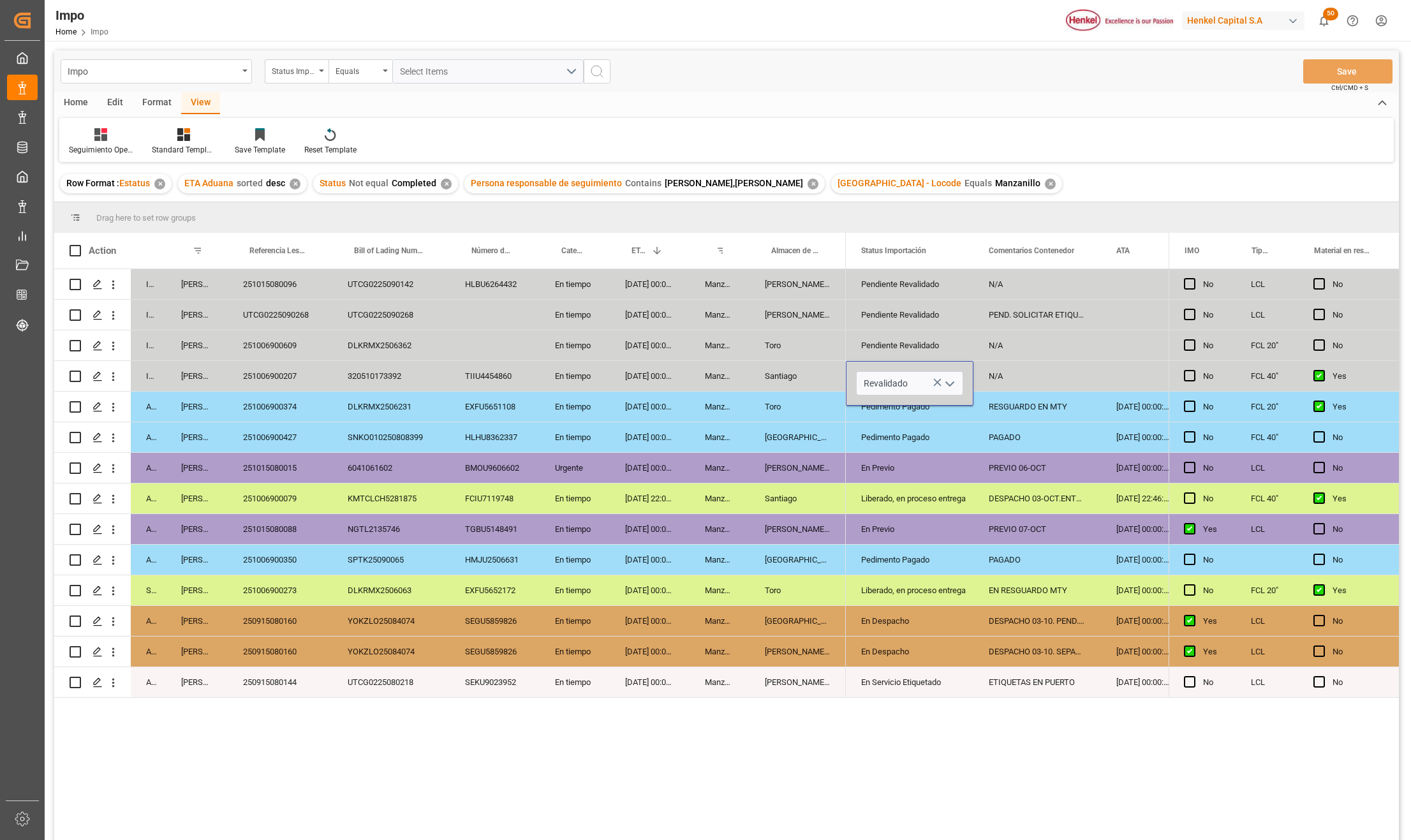
type input "Revalidado"
click at [968, 458] on div "En Previo" at bounding box center [909, 467] width 127 height 30
click at [1004, 359] on div "N/A" at bounding box center [1037, 345] width 127 height 30
click at [991, 384] on div "N/A" at bounding box center [1037, 375] width 127 height 30
click at [702, 380] on div "Manzanillo" at bounding box center [720, 375] width 60 height 30
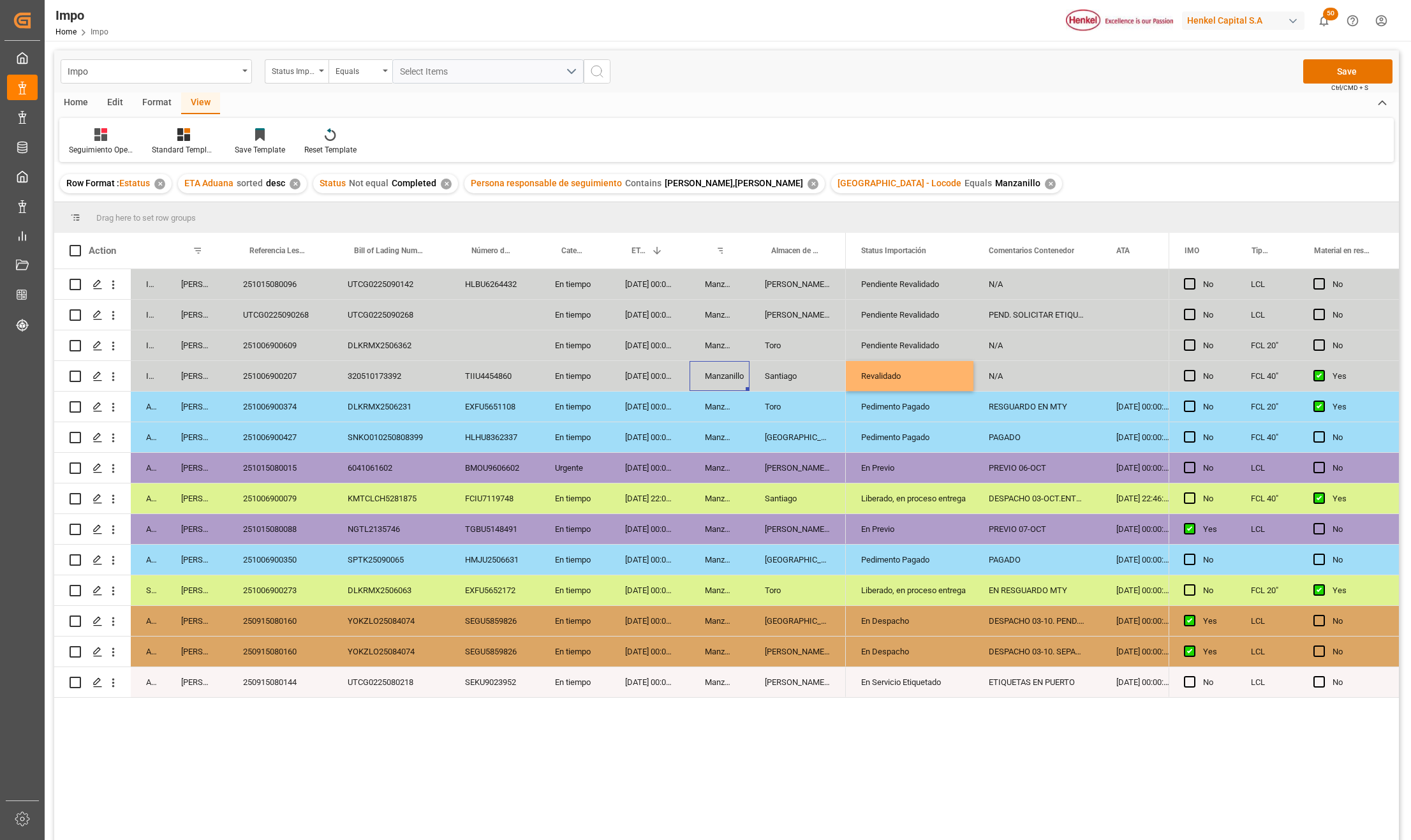
click at [659, 380] on div "[DATE] 00:00:00" at bounding box center [650, 375] width 80 height 30
click at [501, 571] on div "HMJU2506631" at bounding box center [494, 559] width 90 height 30
click at [755, 444] on div "[GEOGRAPHIC_DATA]" at bounding box center [798, 437] width 96 height 30
click at [770, 376] on div "Santiago" at bounding box center [798, 375] width 96 height 30
click at [860, 370] on div "Revalidado" at bounding box center [909, 375] width 127 height 30
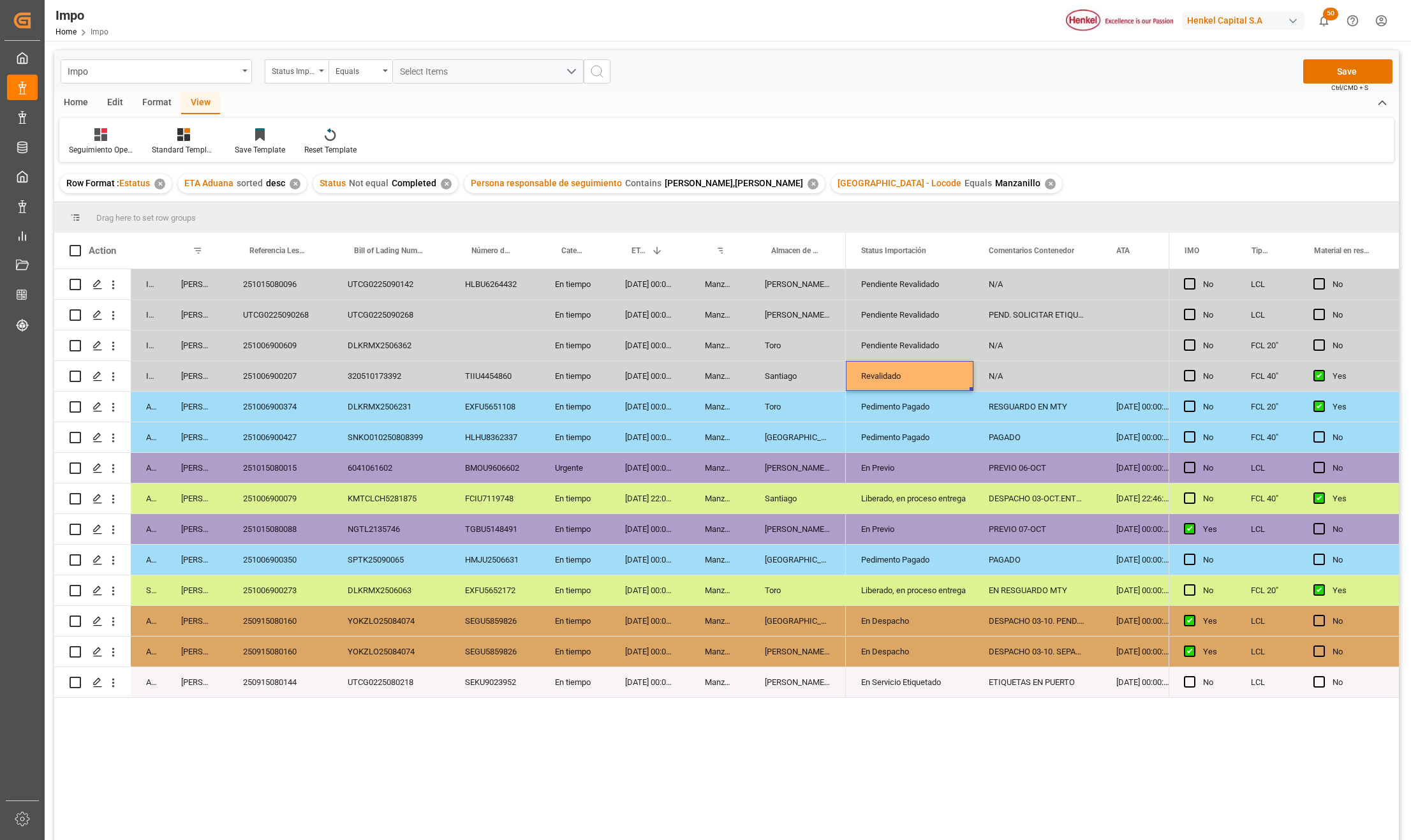
click at [993, 382] on div "N/A" at bounding box center [1037, 375] width 127 height 30
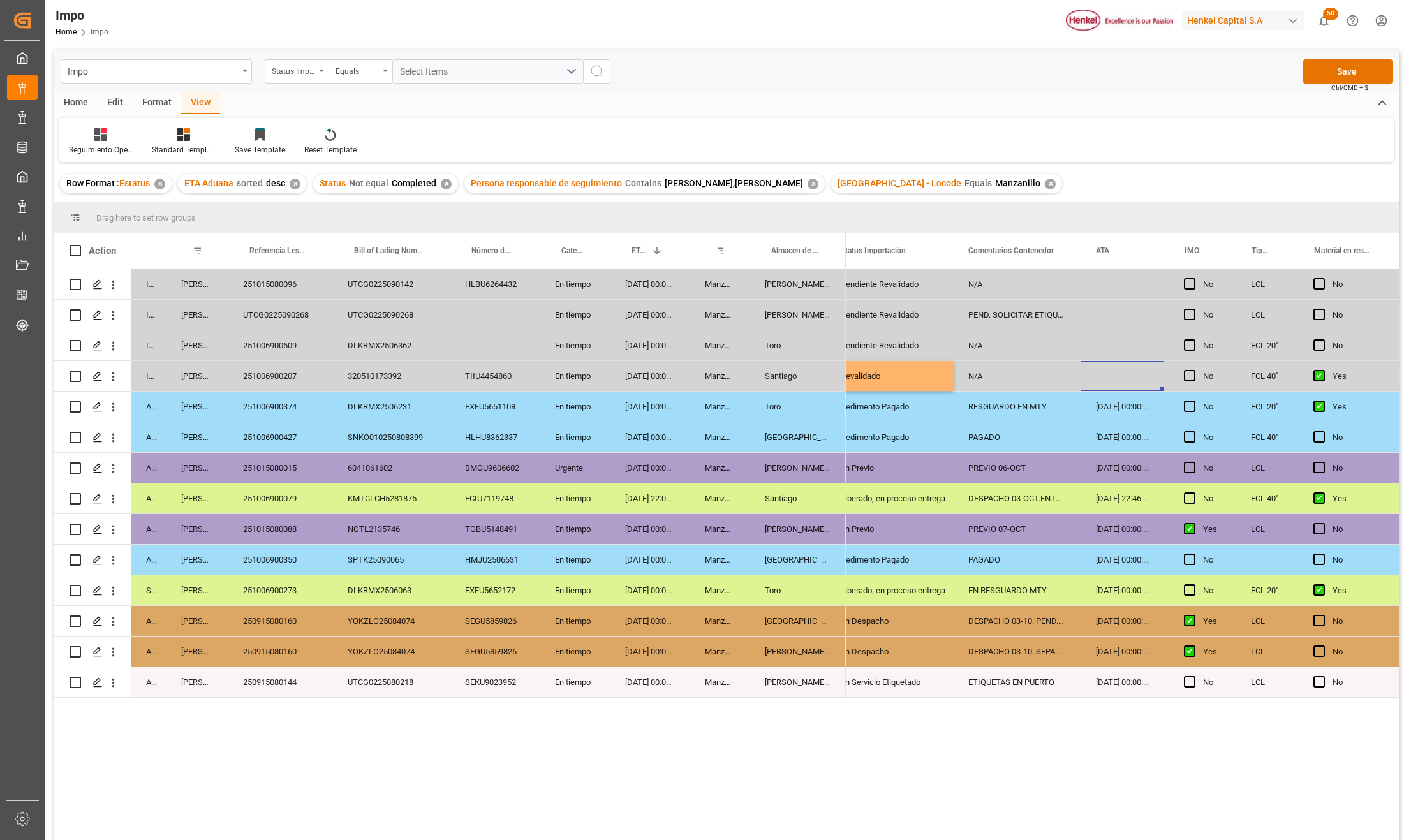
click at [1120, 381] on div "Press SPACE to select this row." at bounding box center [1122, 375] width 84 height 30
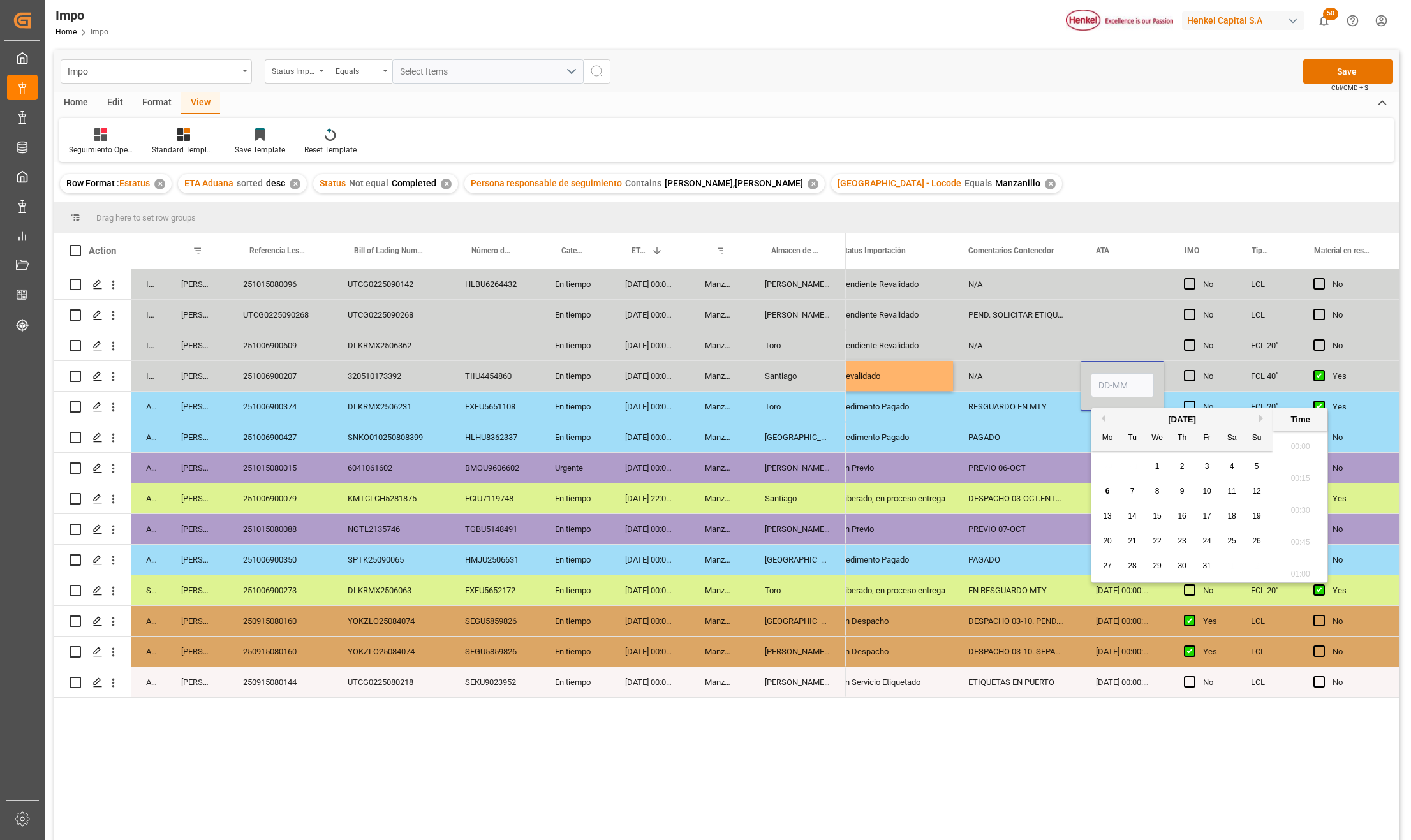
scroll to position [1502, 0]
click at [1113, 382] on input "Press SPACE to select this row." at bounding box center [1123, 385] width 64 height 25
type input "[DATE] 00:00"
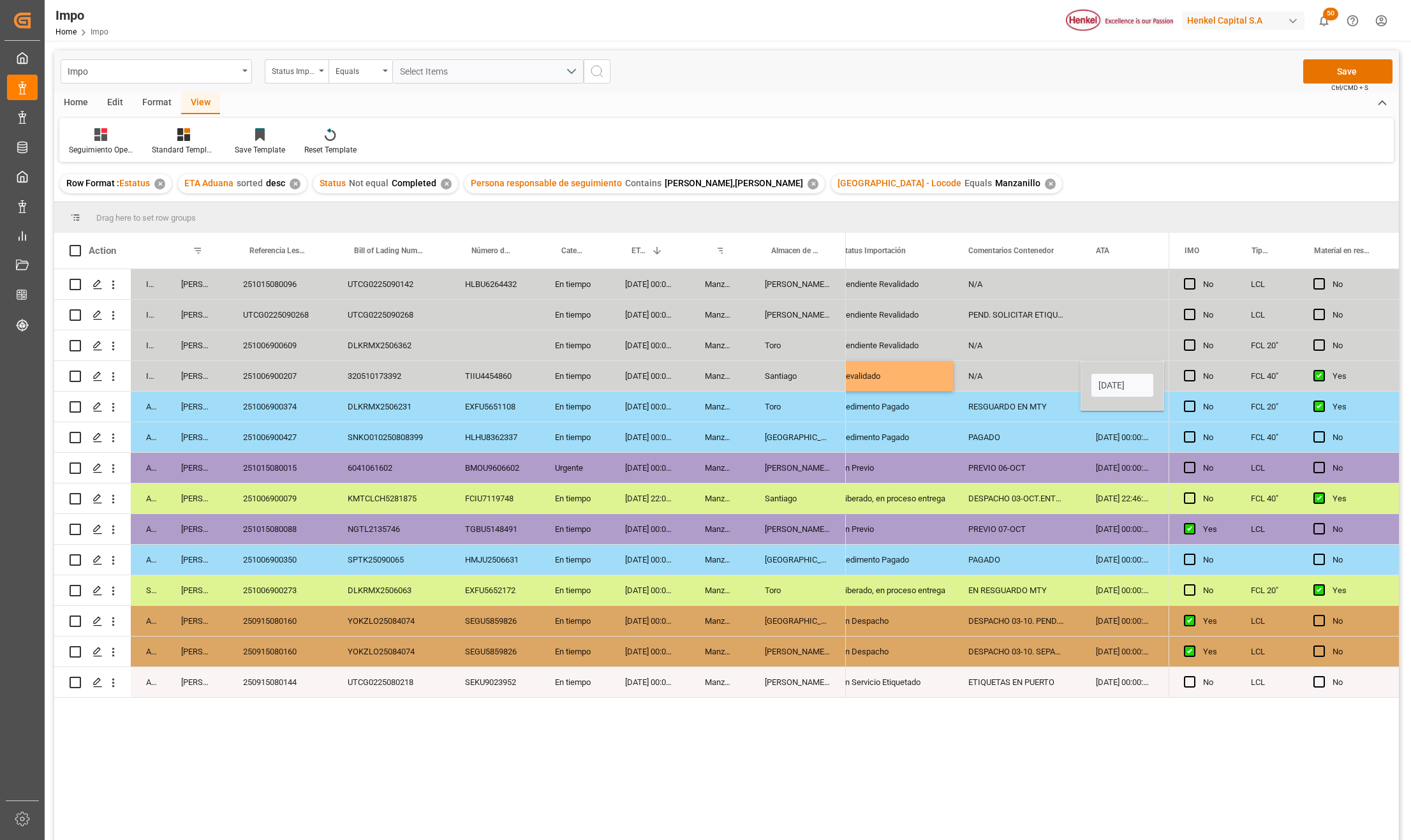
click at [1093, 467] on div "[DATE] 00:00:00" at bounding box center [1122, 467] width 84 height 30
click at [884, 343] on div "Pendiente Revalidado" at bounding box center [889, 345] width 97 height 29
click at [881, 376] on div "Revalidado" at bounding box center [889, 376] width 97 height 29
click at [905, 345] on div "Pendiente Revalidado" at bounding box center [889, 345] width 97 height 29
click at [889, 380] on div "Revalidado" at bounding box center [889, 376] width 97 height 29
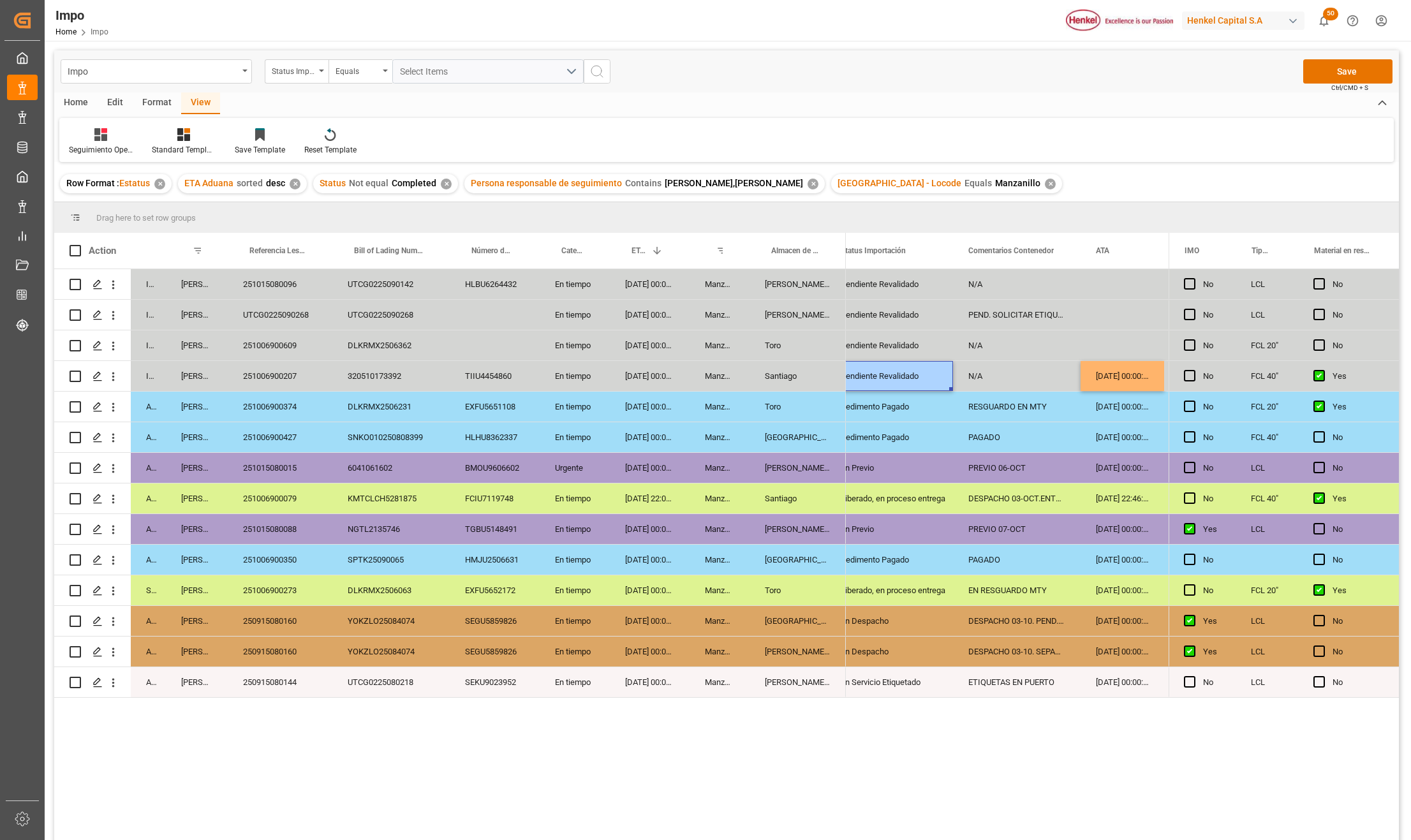
click at [881, 427] on div "Pedimento Pagado" at bounding box center [889, 437] width 97 height 29
click at [1329, 75] on button "Save" at bounding box center [1347, 71] width 89 height 25
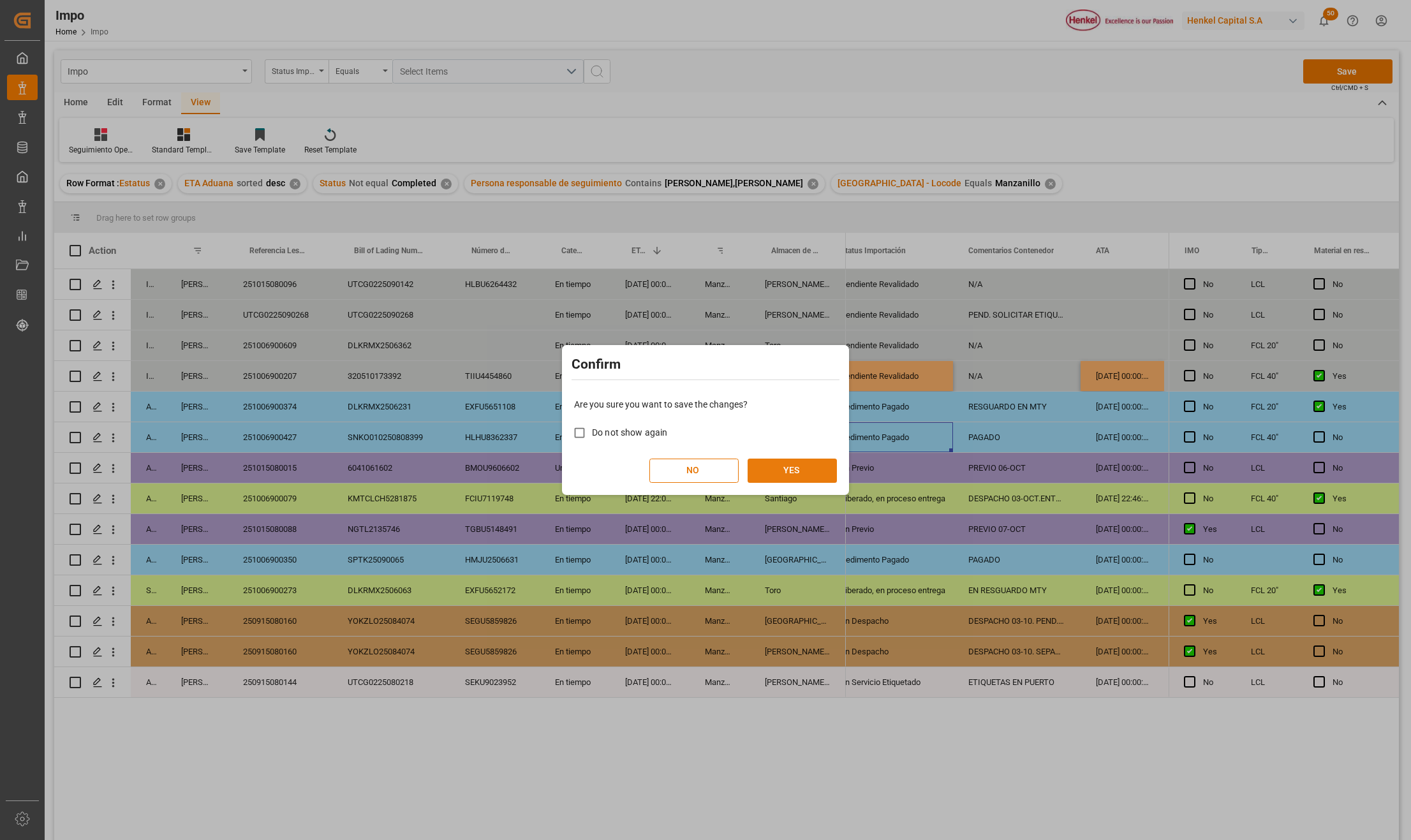
click at [817, 474] on button "YES" at bounding box center [792, 470] width 89 height 25
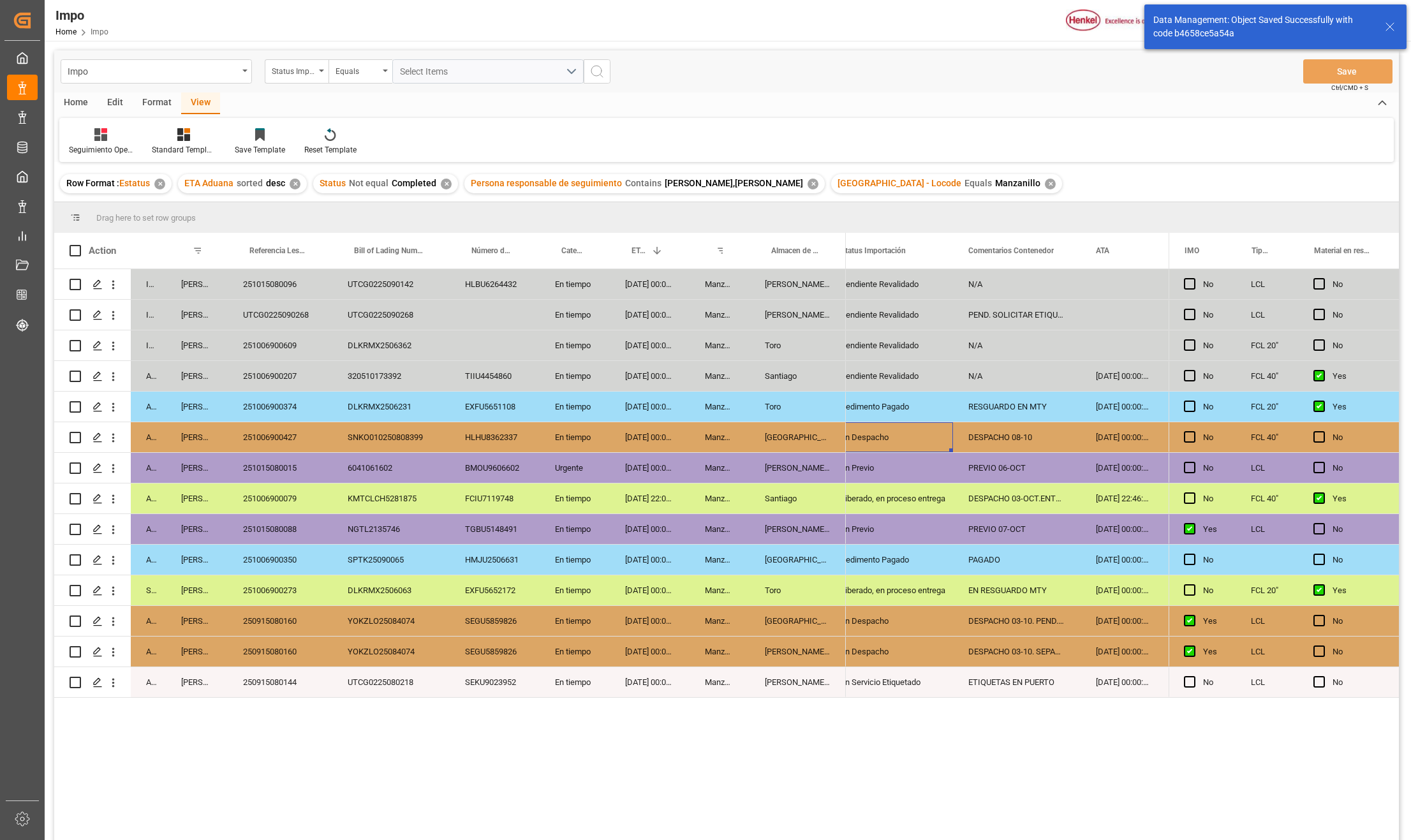
click at [388, 592] on div "DLKRMX2506063" at bounding box center [391, 589] width 117 height 30
click at [741, 547] on div "Manzanillo" at bounding box center [720, 559] width 60 height 30
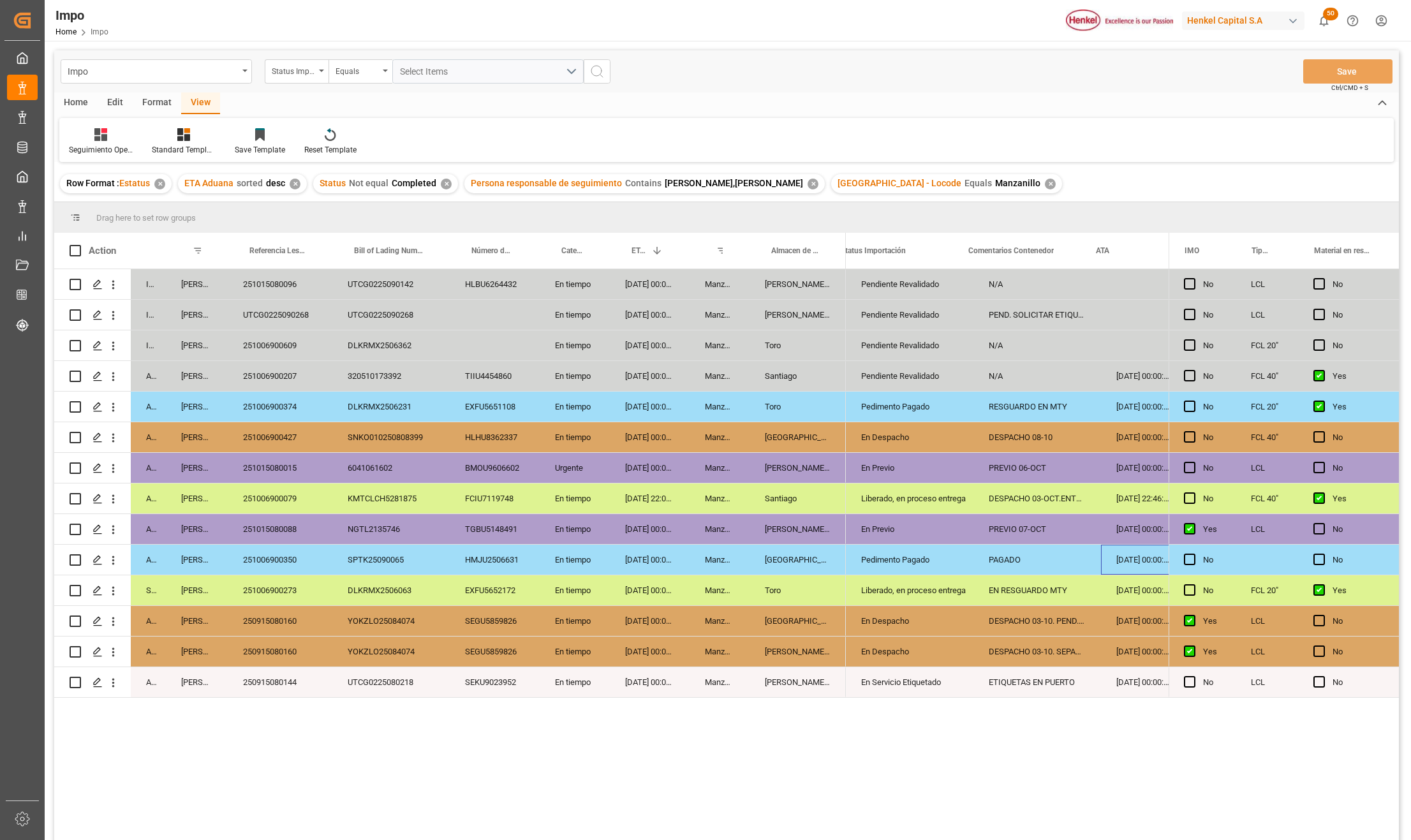
scroll to position [0, 20]
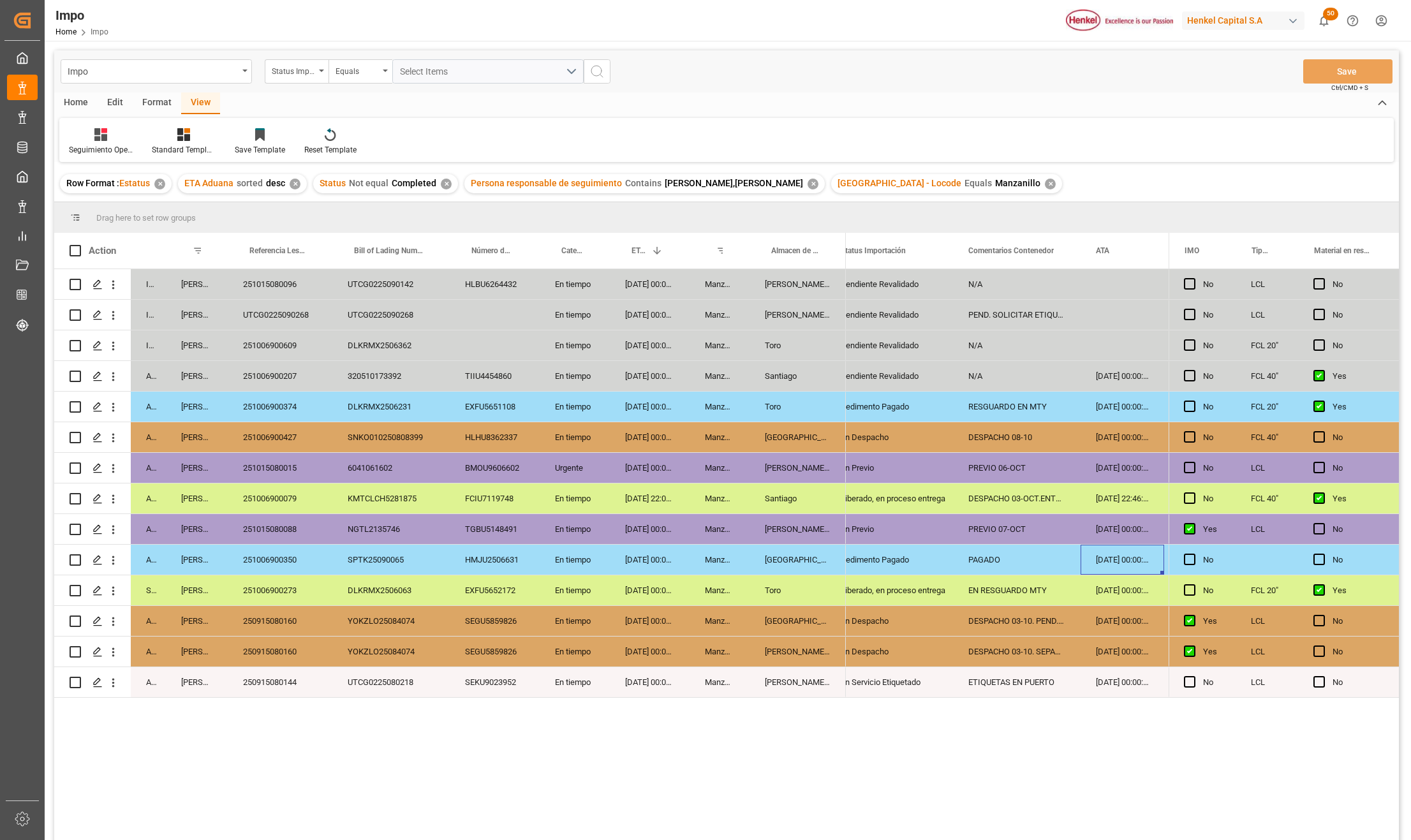
click at [289, 659] on div "250915080160" at bounding box center [280, 651] width 104 height 30
click at [291, 652] on div "250915080160" at bounding box center [280, 651] width 104 height 30
